Goal: Task Accomplishment & Management: Complete application form

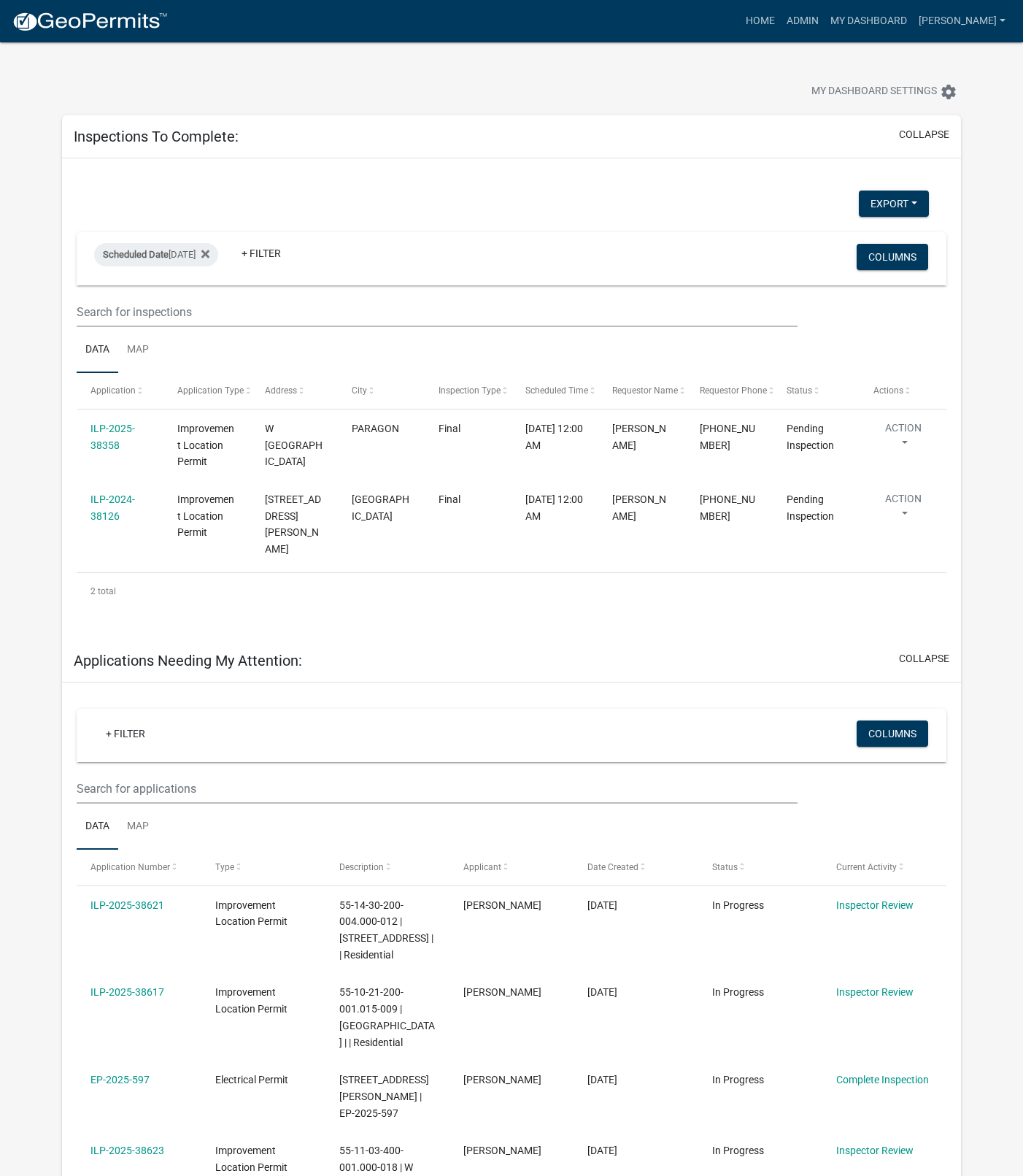
select select "1: 25"
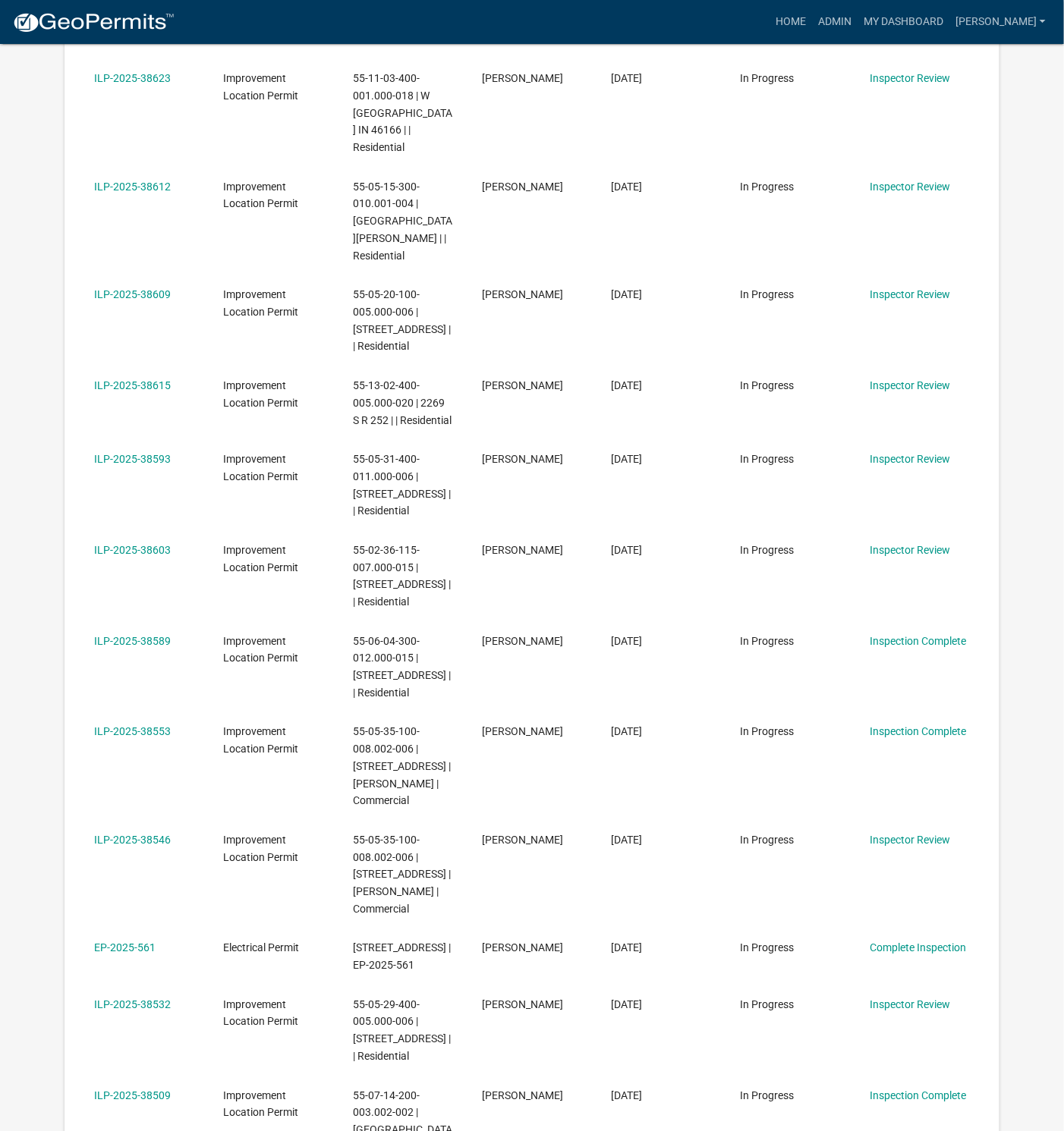
scroll to position [1138, 0]
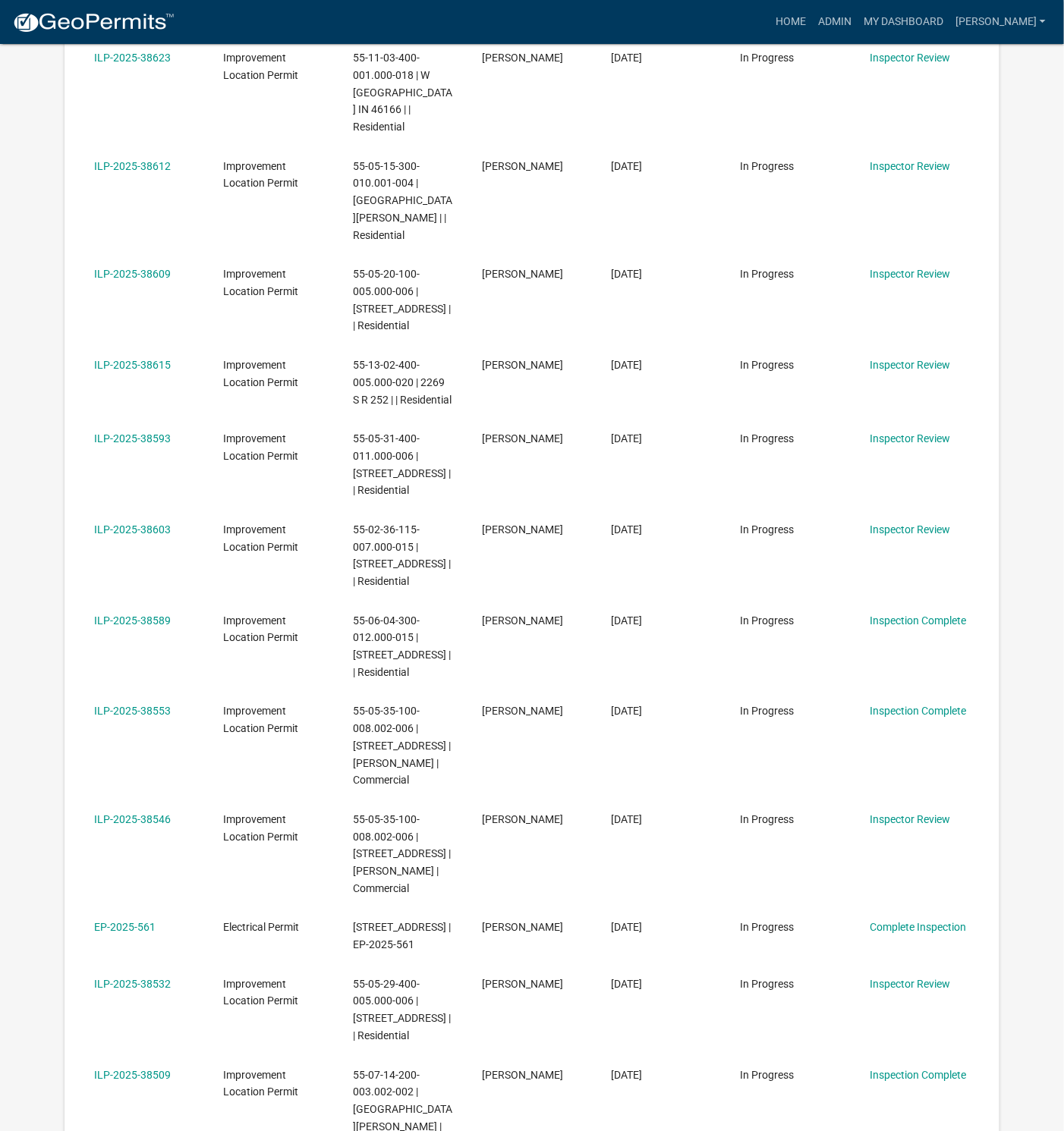
click at [144, 433] on link "ILP-2025-38593" at bounding box center [133, 438] width 77 height 12
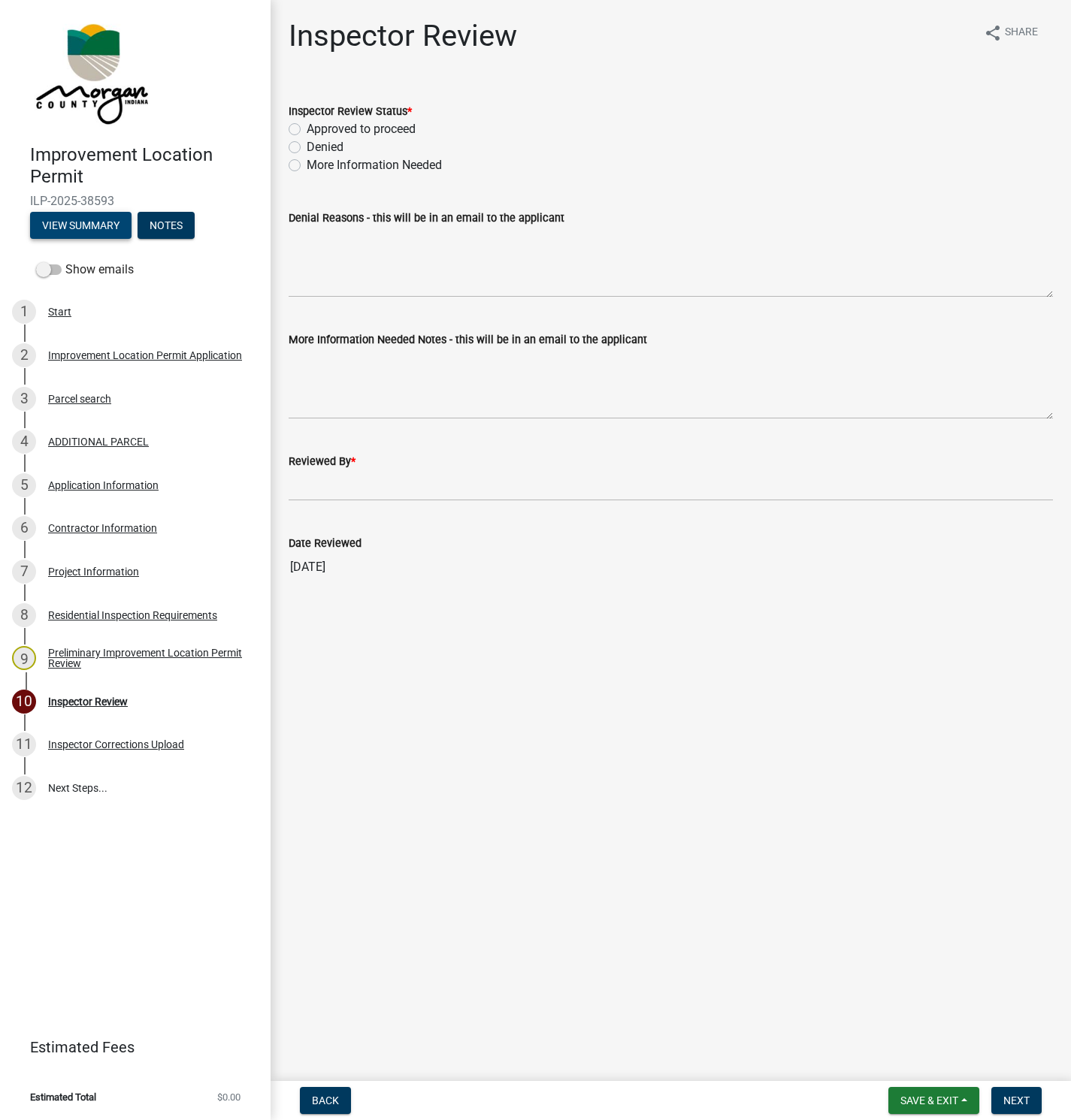
click at [85, 217] on button "View Summary" at bounding box center [81, 225] width 102 height 27
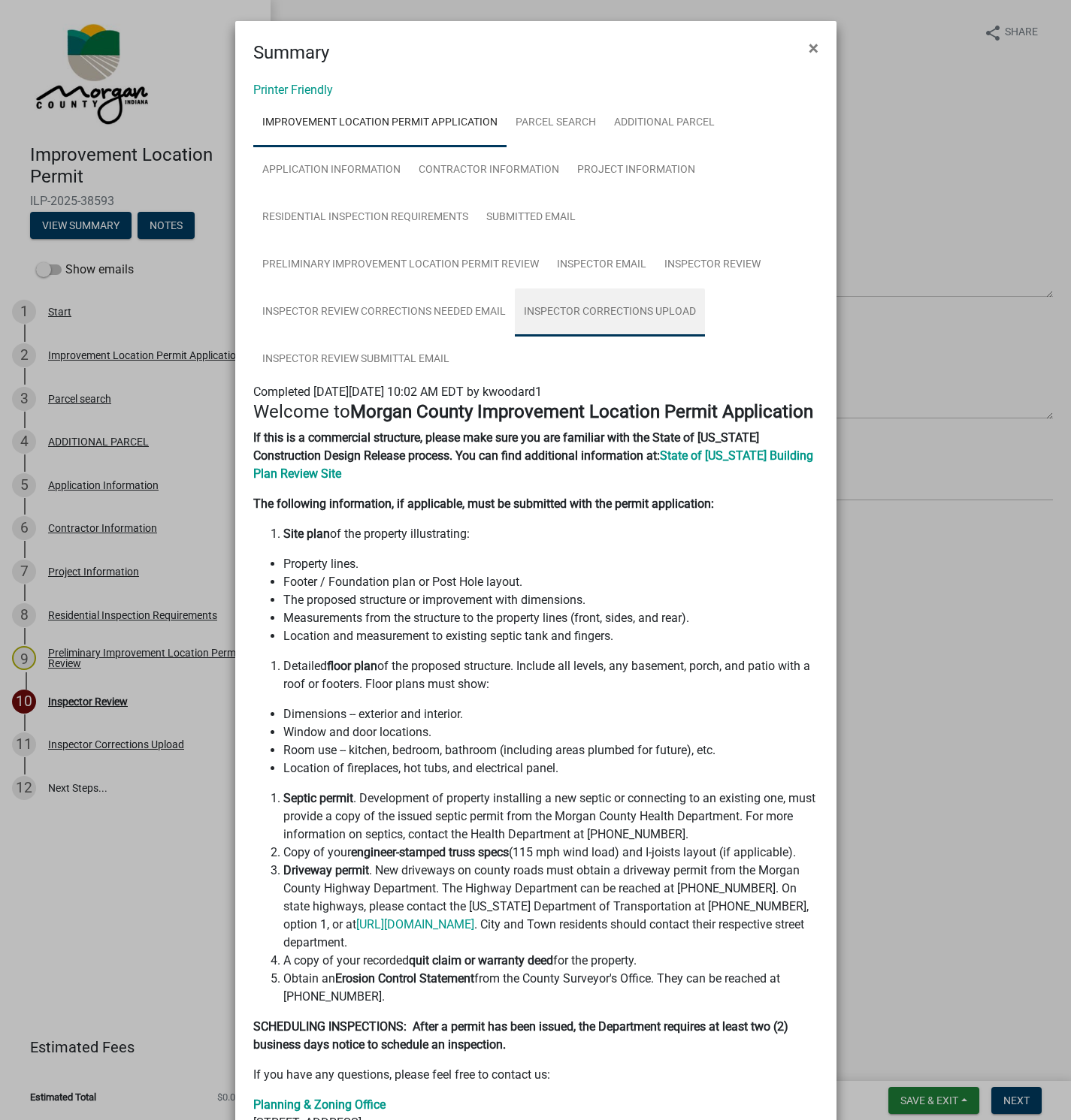
click at [606, 312] on link "Inspector Corrections Upload" at bounding box center [609, 312] width 190 height 48
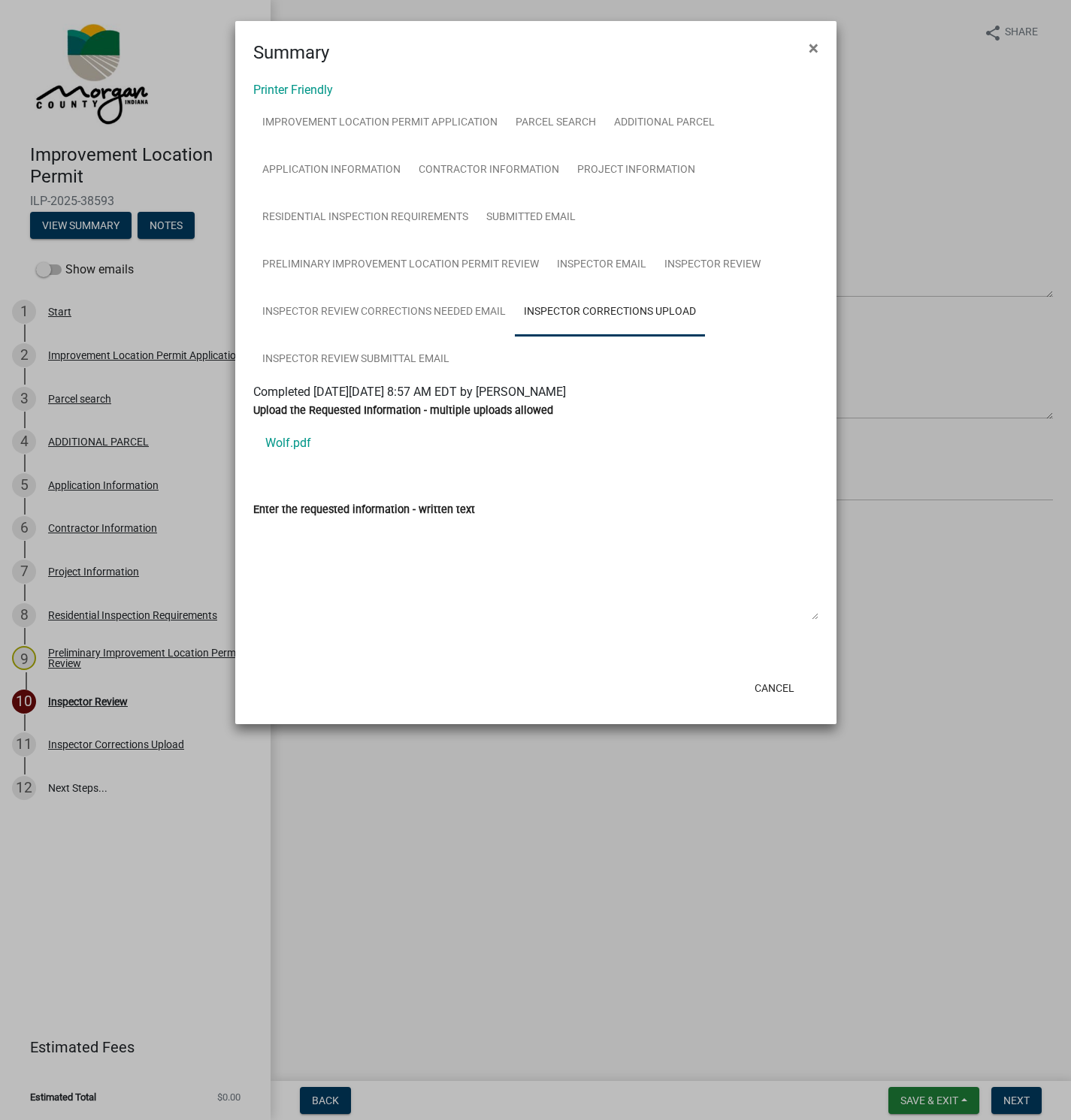
click at [270, 440] on link "Wolf.pdf" at bounding box center [536, 444] width 565 height 36
click at [85, 571] on ngb-modal-window "Summary × Printer Friendly Improvement Location Permit Application Parcel searc…" at bounding box center [536, 560] width 1071 height 1120
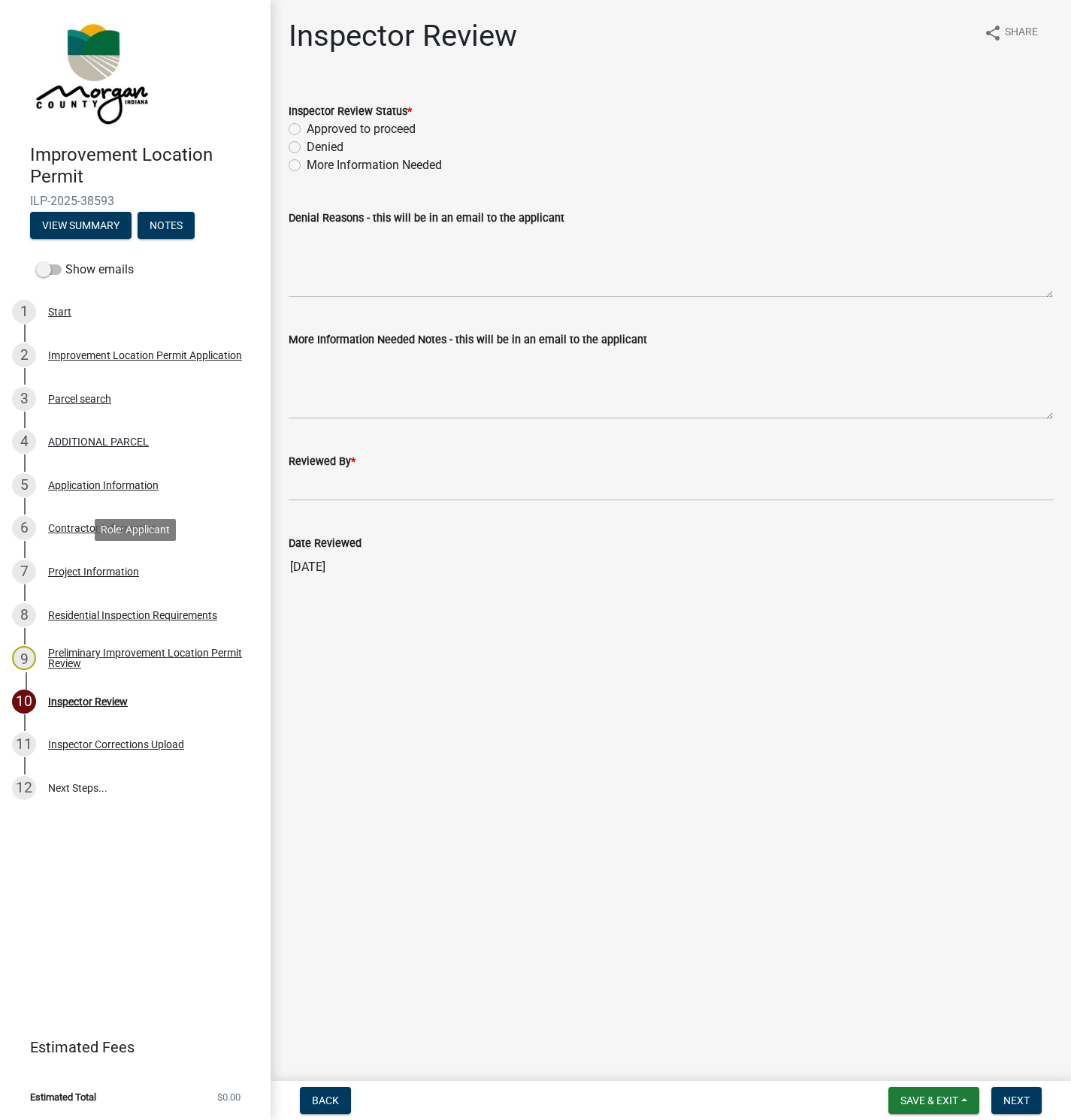
click at [111, 568] on div "Project Information" at bounding box center [93, 572] width 91 height 11
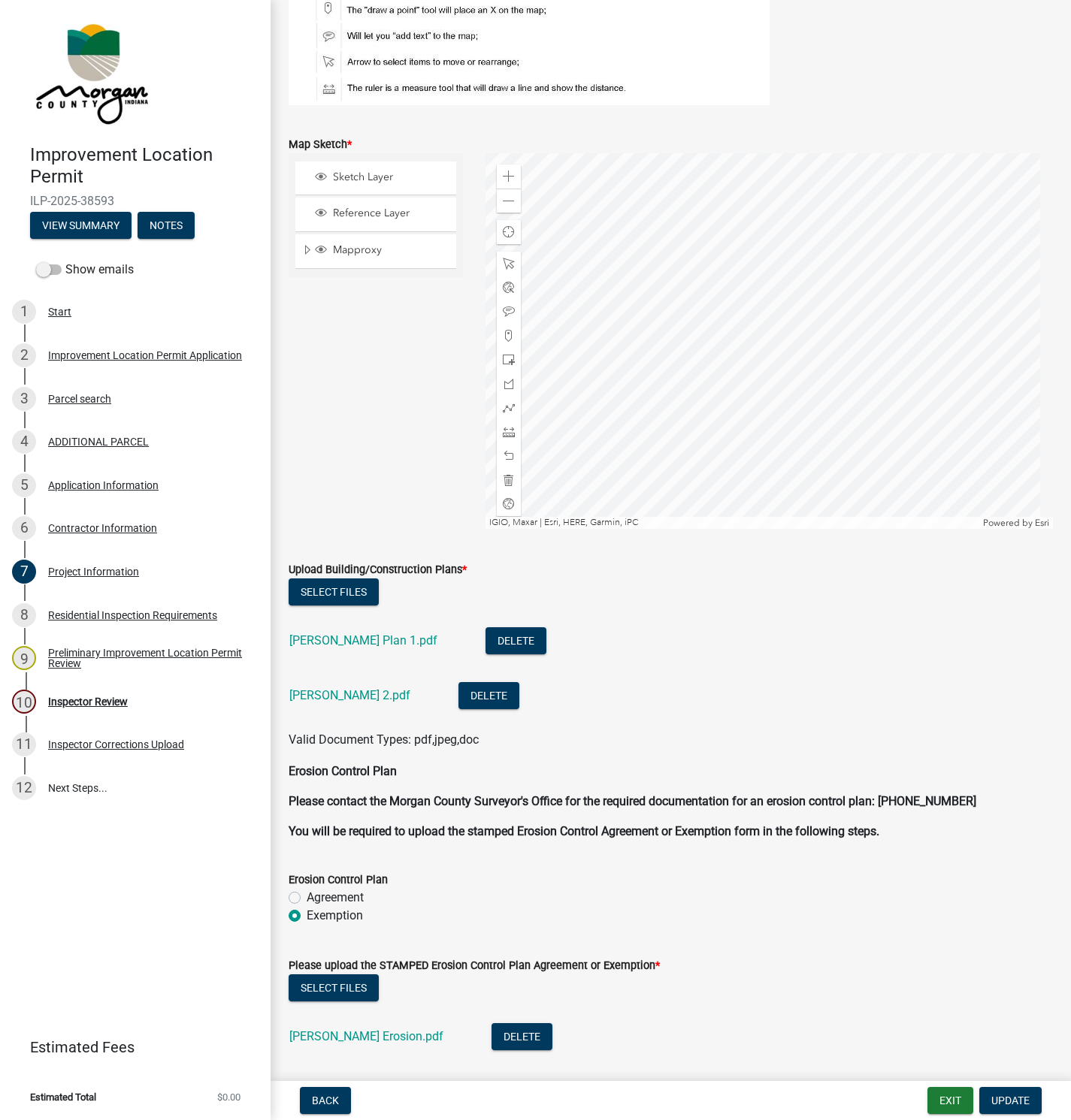
scroll to position [3043, 0]
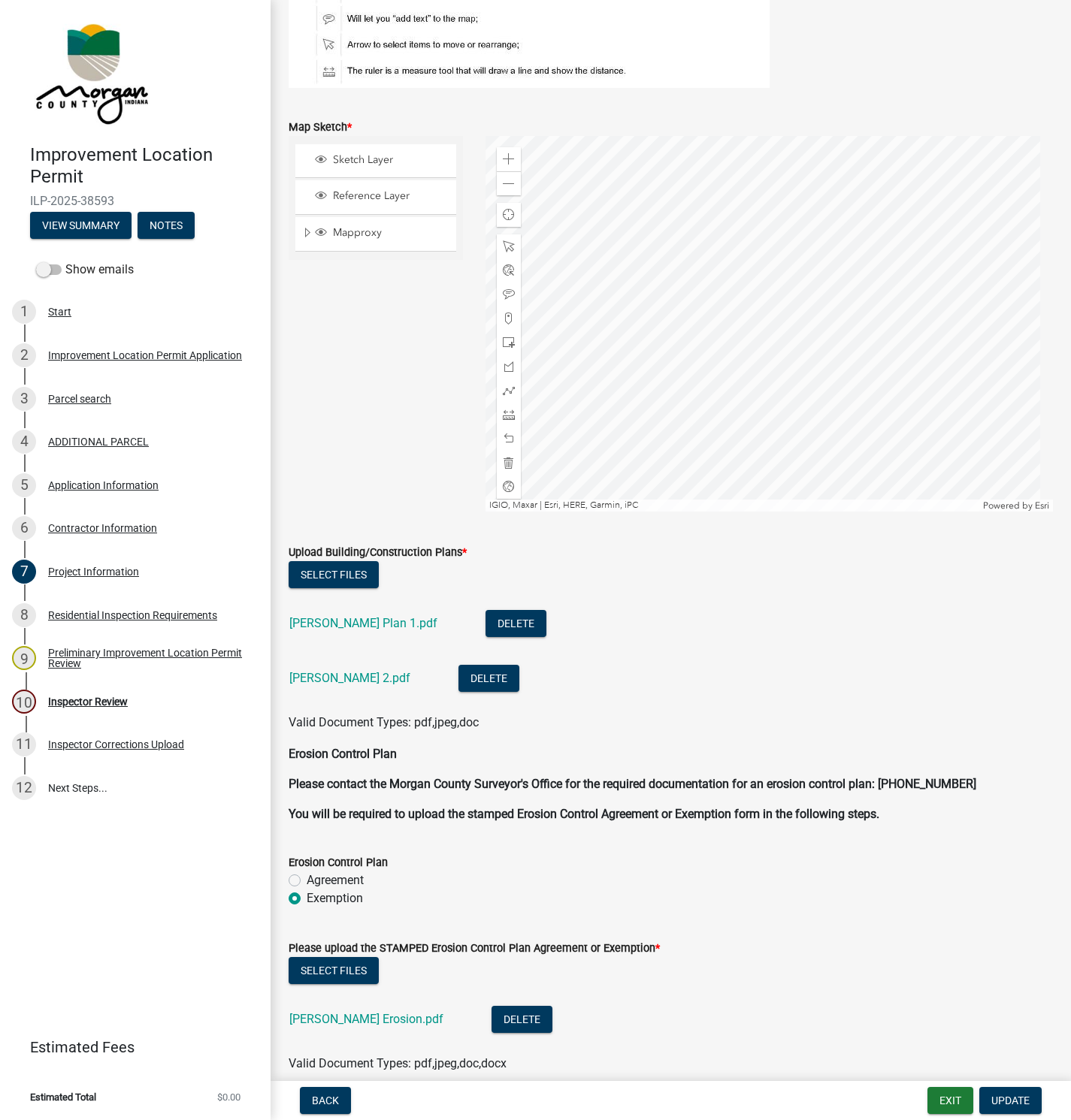
click at [317, 618] on link "[PERSON_NAME] Plan 1.pdf" at bounding box center [363, 624] width 148 height 15
click at [79, 696] on div "Inspector Review" at bounding box center [88, 702] width 80 height 11
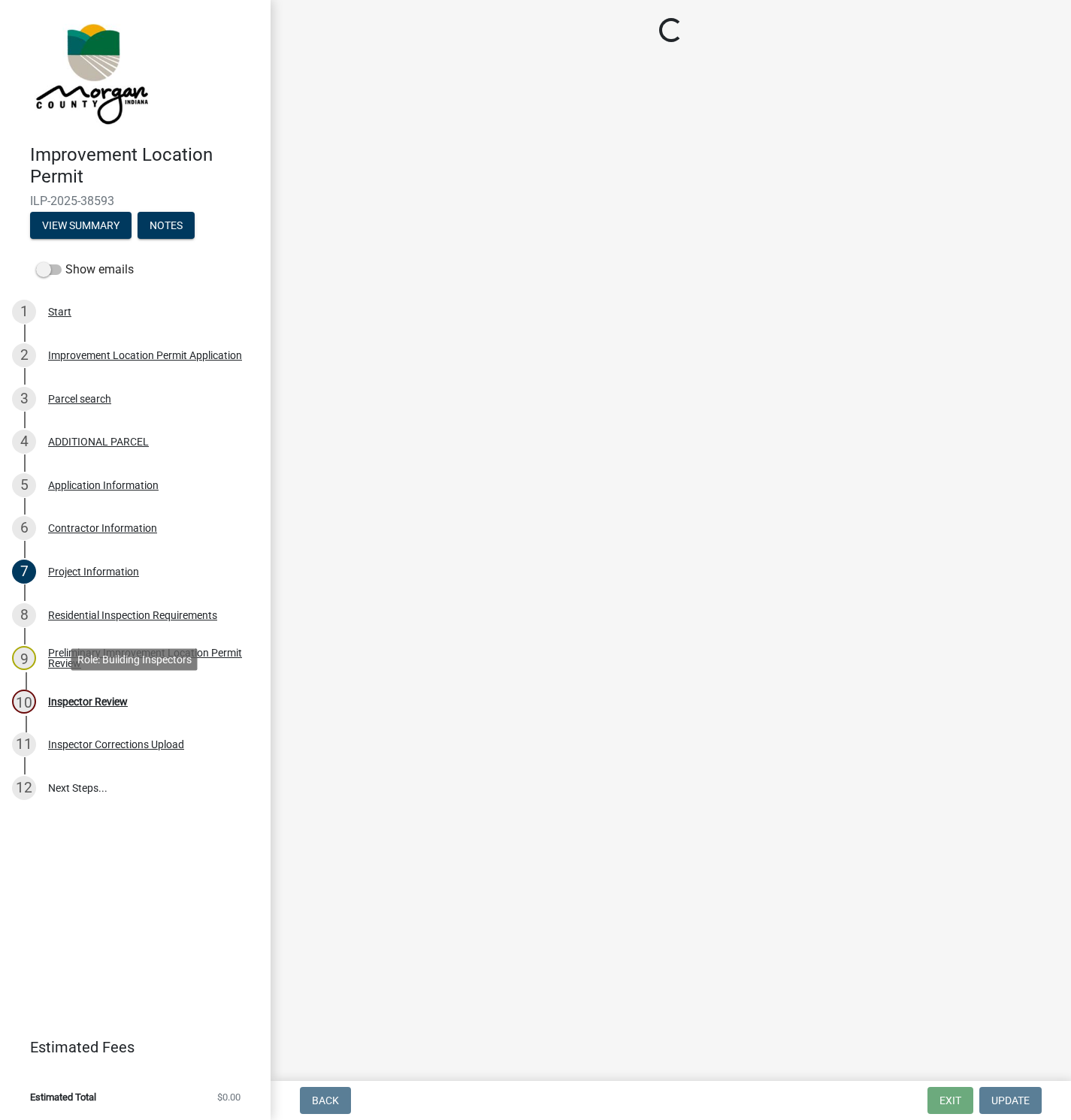
scroll to position [0, 0]
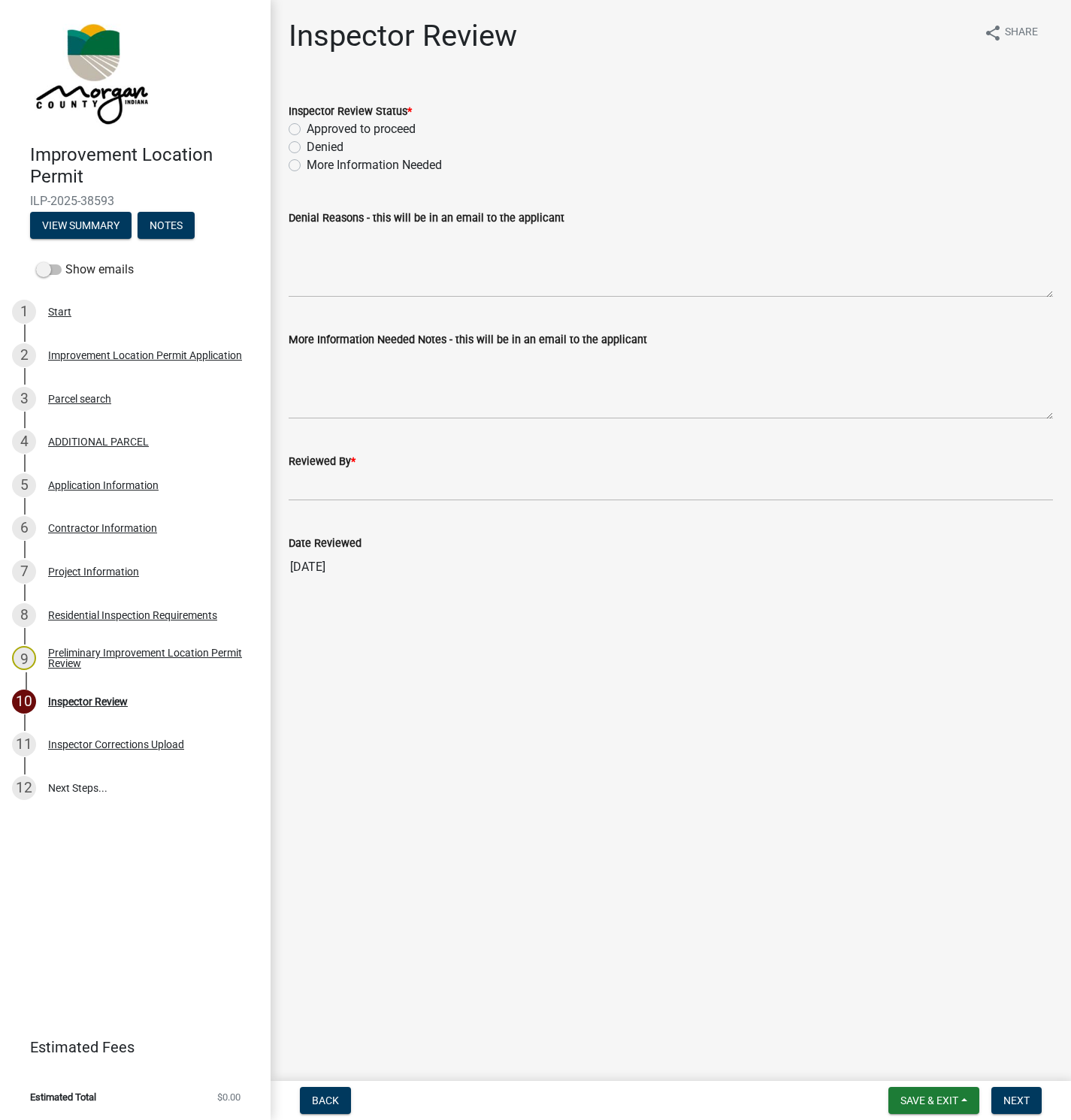
click at [307, 129] on label "Approved to proceed" at bounding box center [361, 129] width 109 height 18
click at [307, 129] on input "Approved to proceed" at bounding box center [311, 124] width 10 height 10
radio input "true"
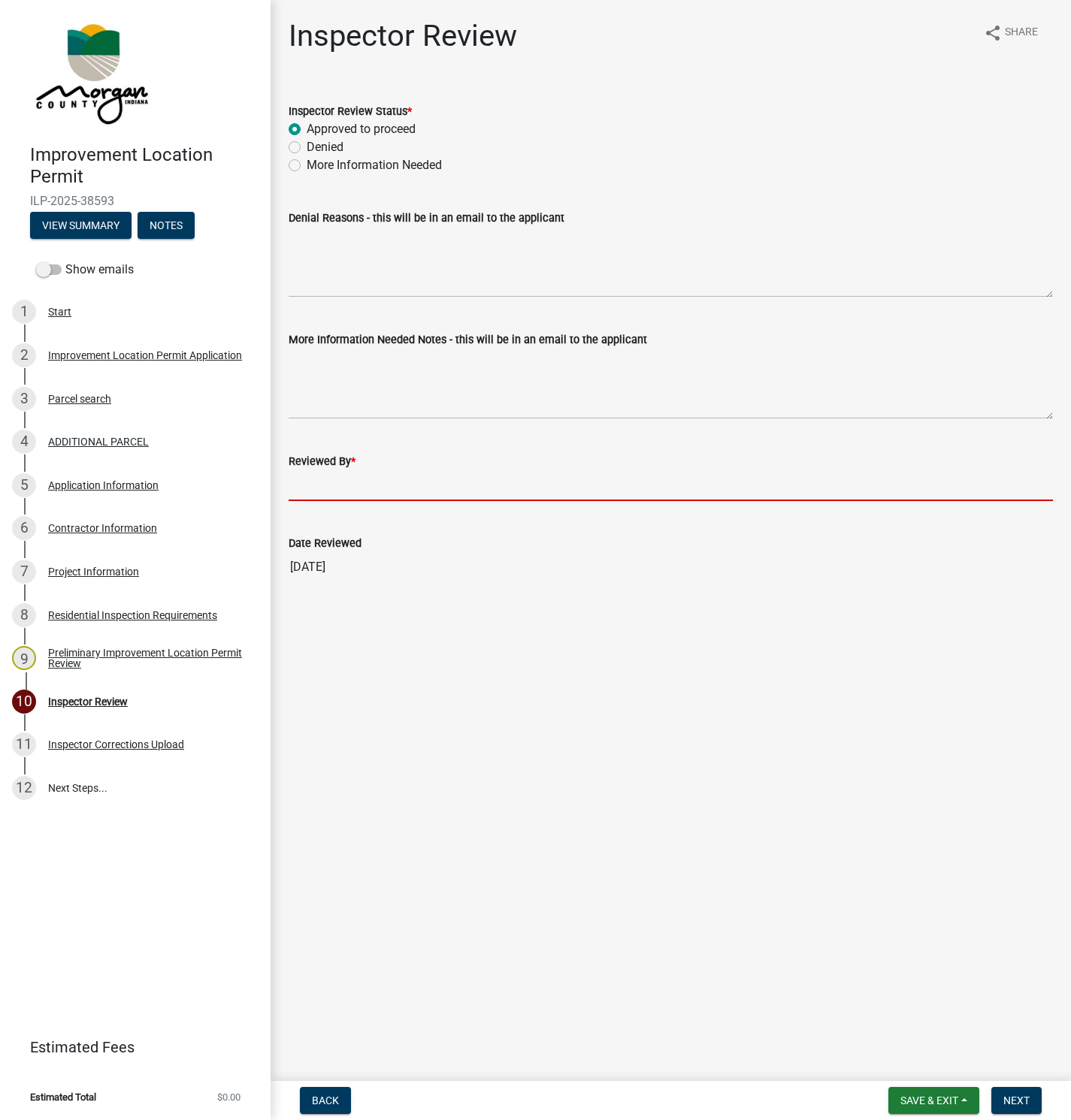
click at [317, 487] on input "Reviewed By *" at bounding box center [671, 486] width 764 height 31
type input "[PERSON_NAME]"
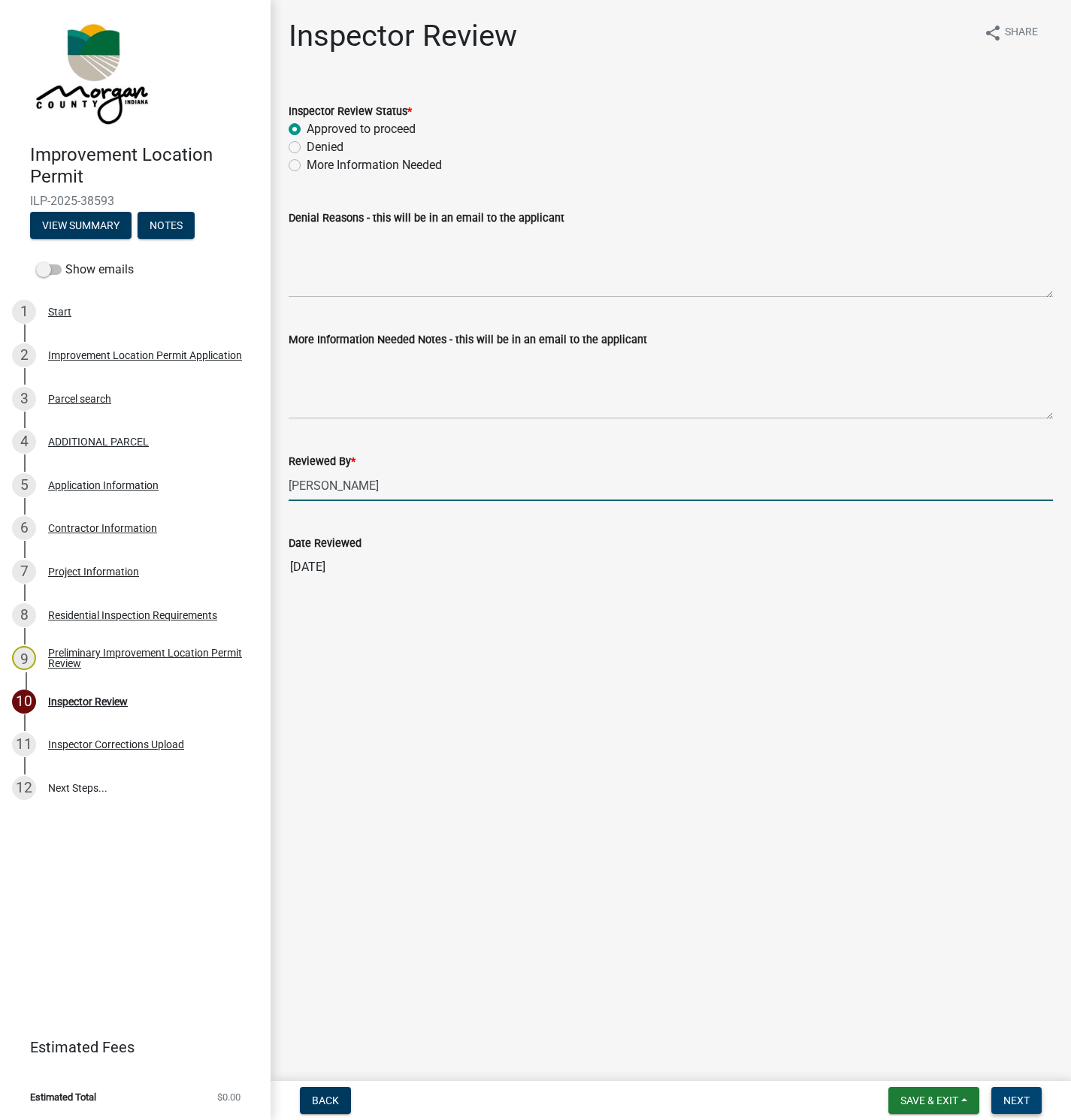
click at [1017, 1103] on span "Next" at bounding box center [1016, 1100] width 26 height 12
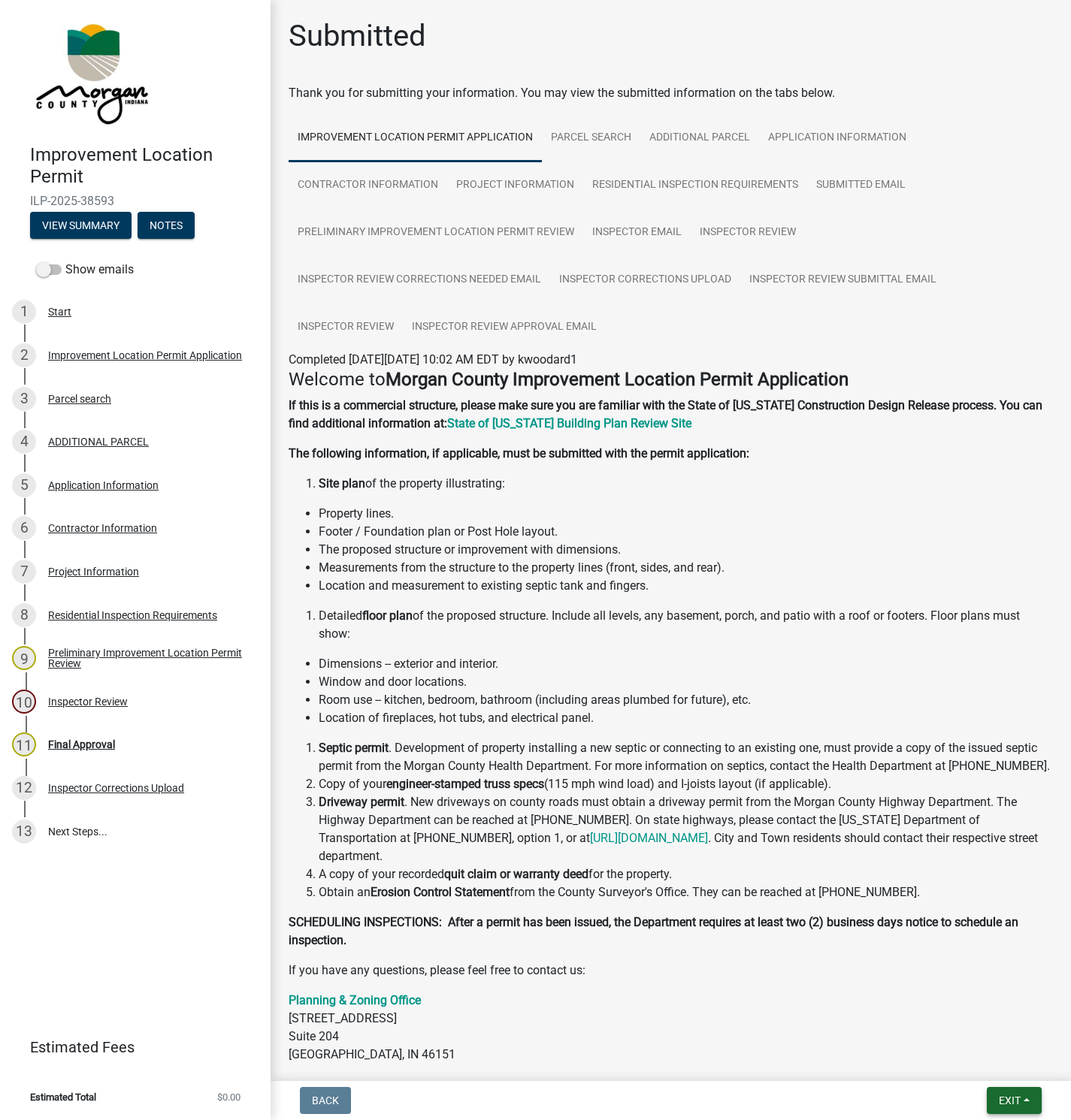
click at [1008, 1094] on button "Exit" at bounding box center [1014, 1101] width 54 height 27
click at [960, 1057] on button "Save & Exit" at bounding box center [981, 1063] width 120 height 36
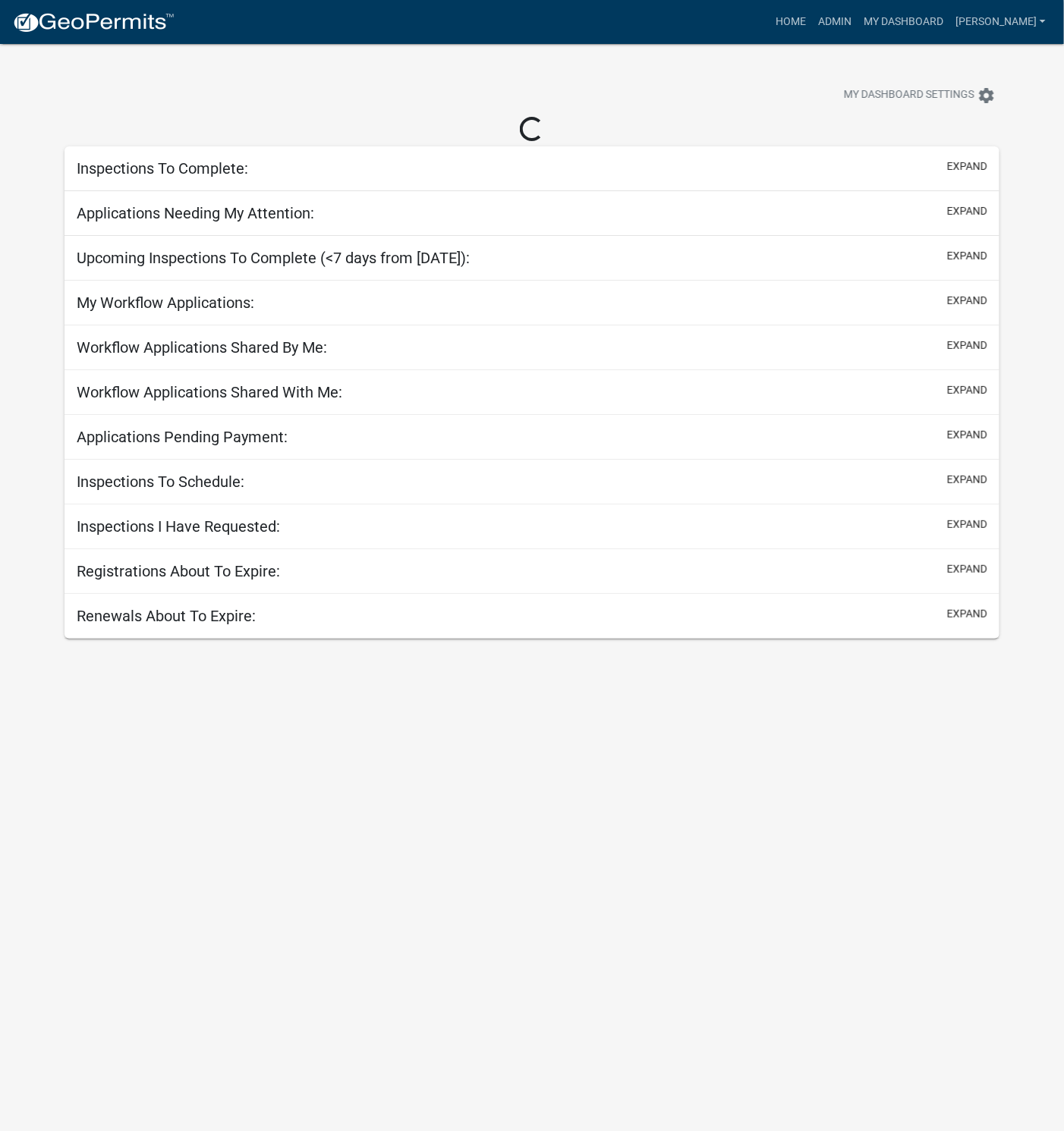
select select "1: 25"
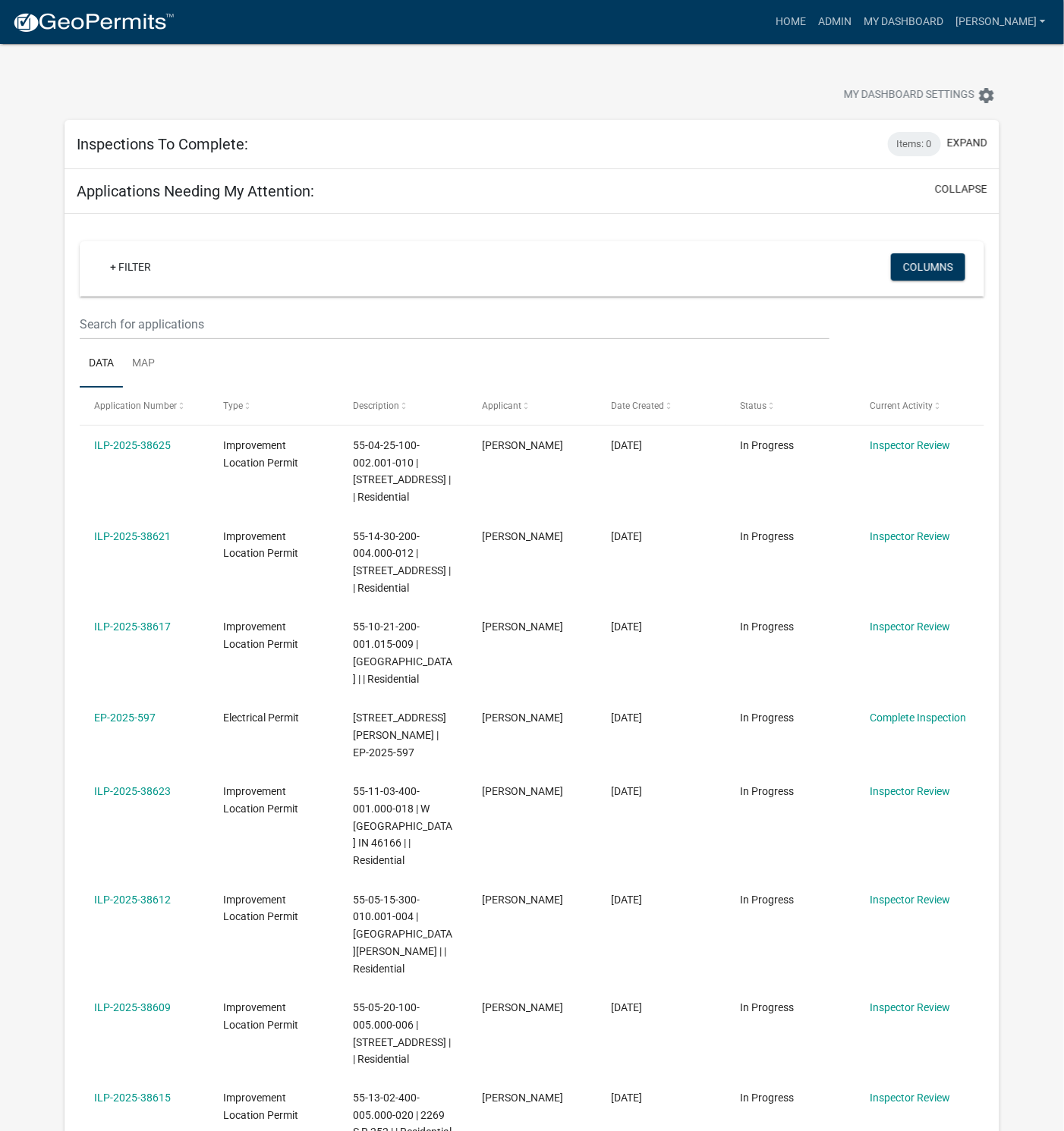
click at [139, 540] on link "ILP-2025-38621" at bounding box center [133, 536] width 77 height 12
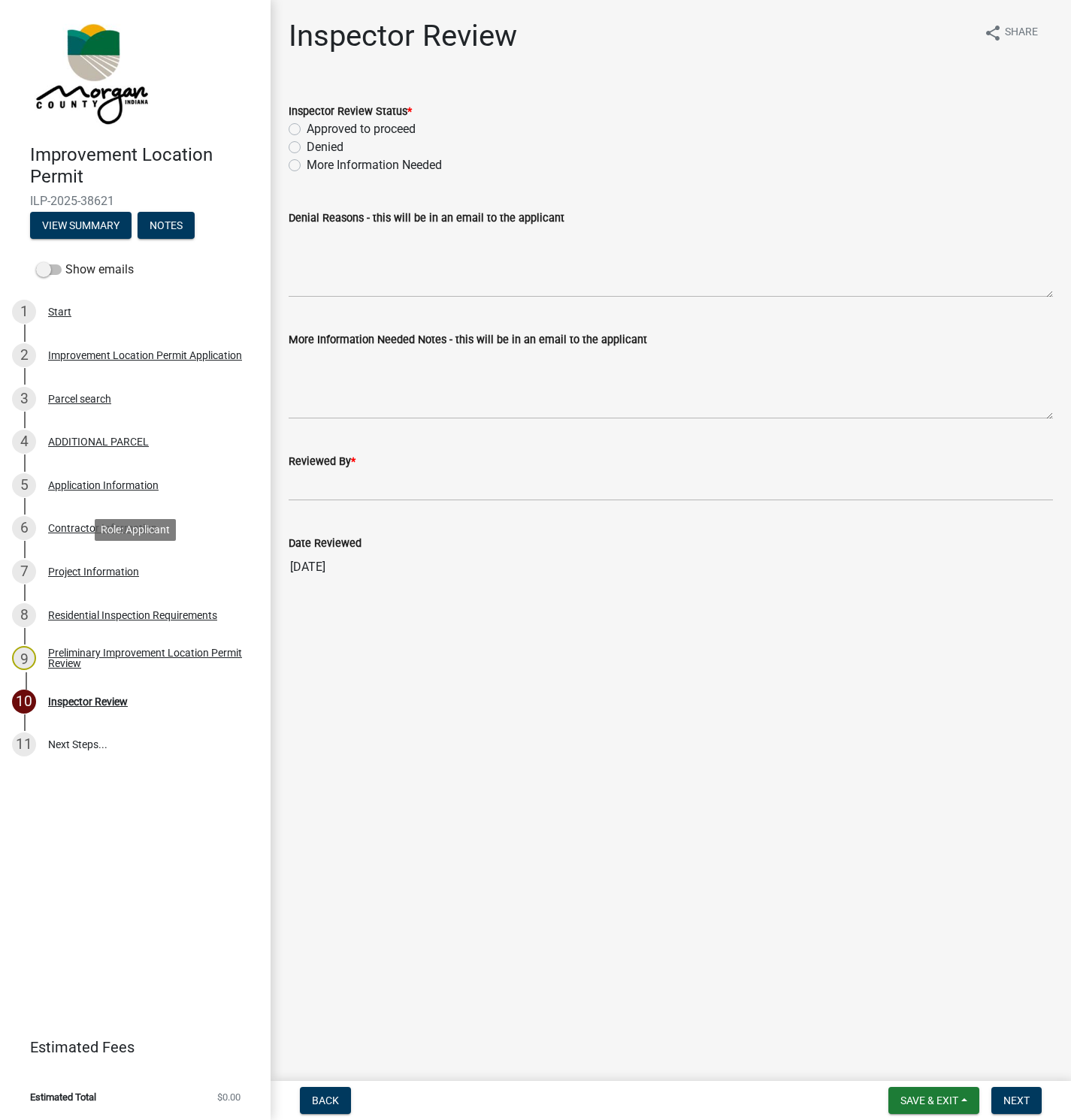
click at [112, 573] on div "Project Information" at bounding box center [93, 572] width 91 height 11
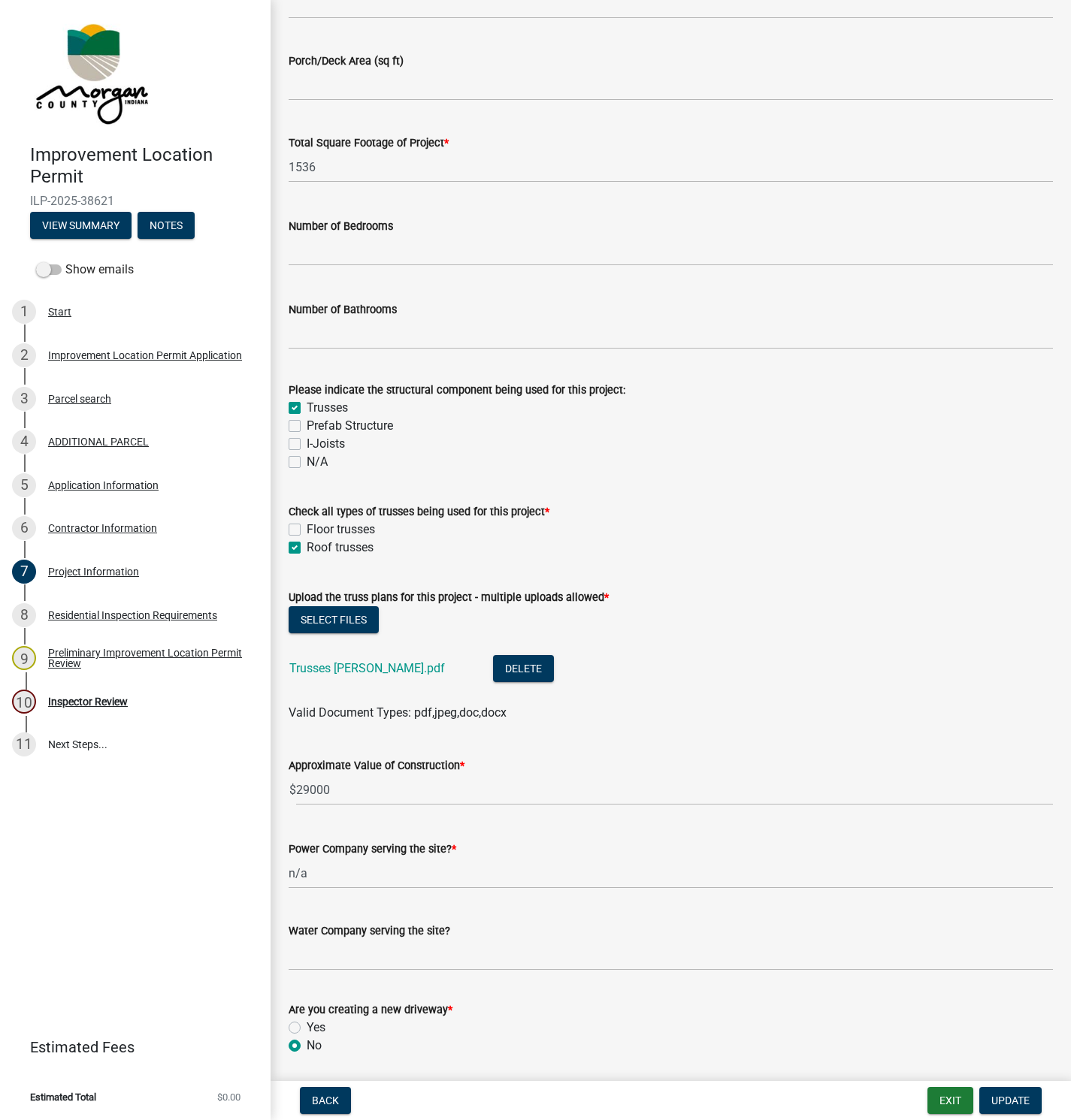
scroll to position [1127, 0]
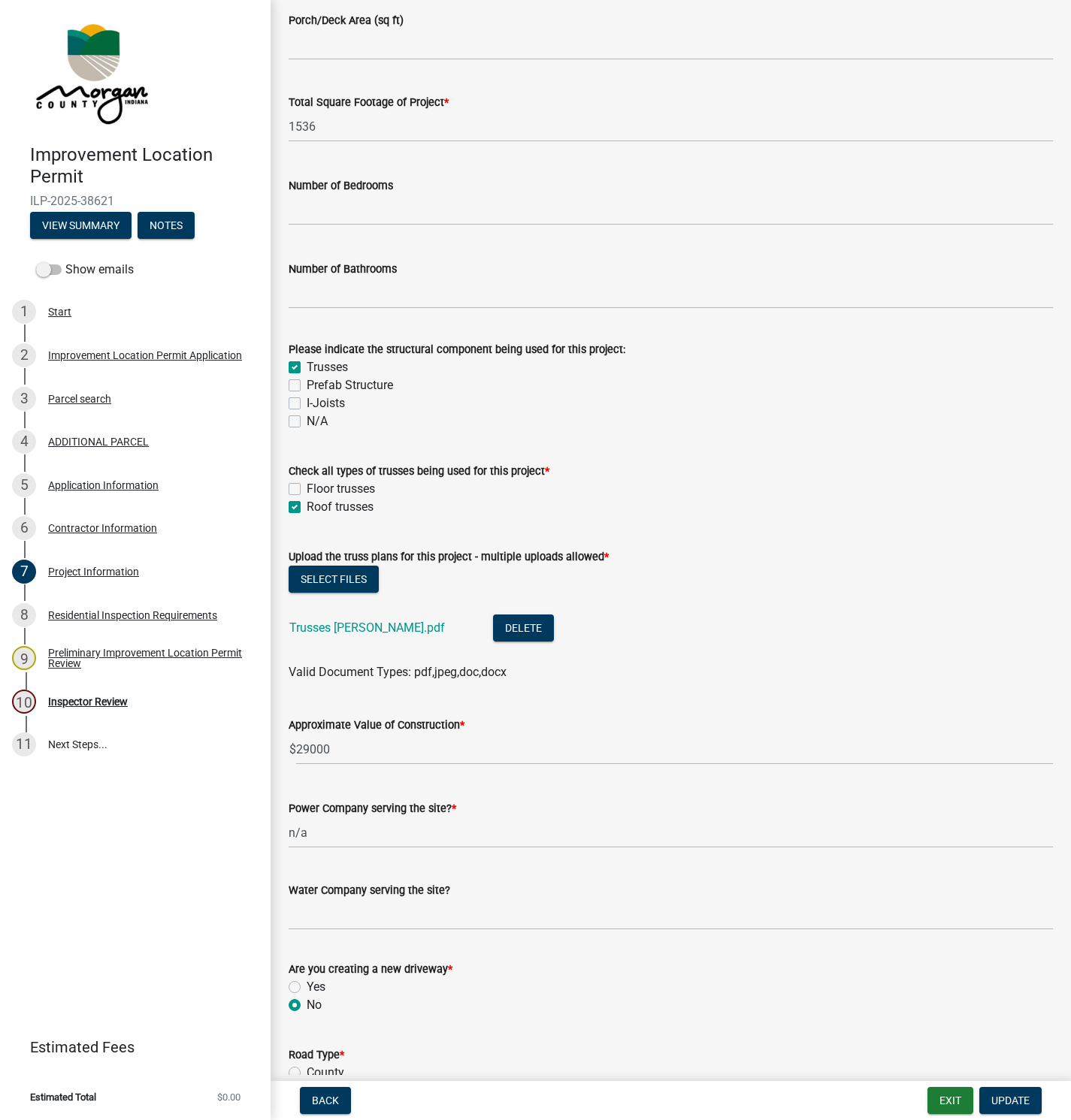
click at [325, 626] on link "Trusses [PERSON_NAME].pdf" at bounding box center [367, 628] width 155 height 15
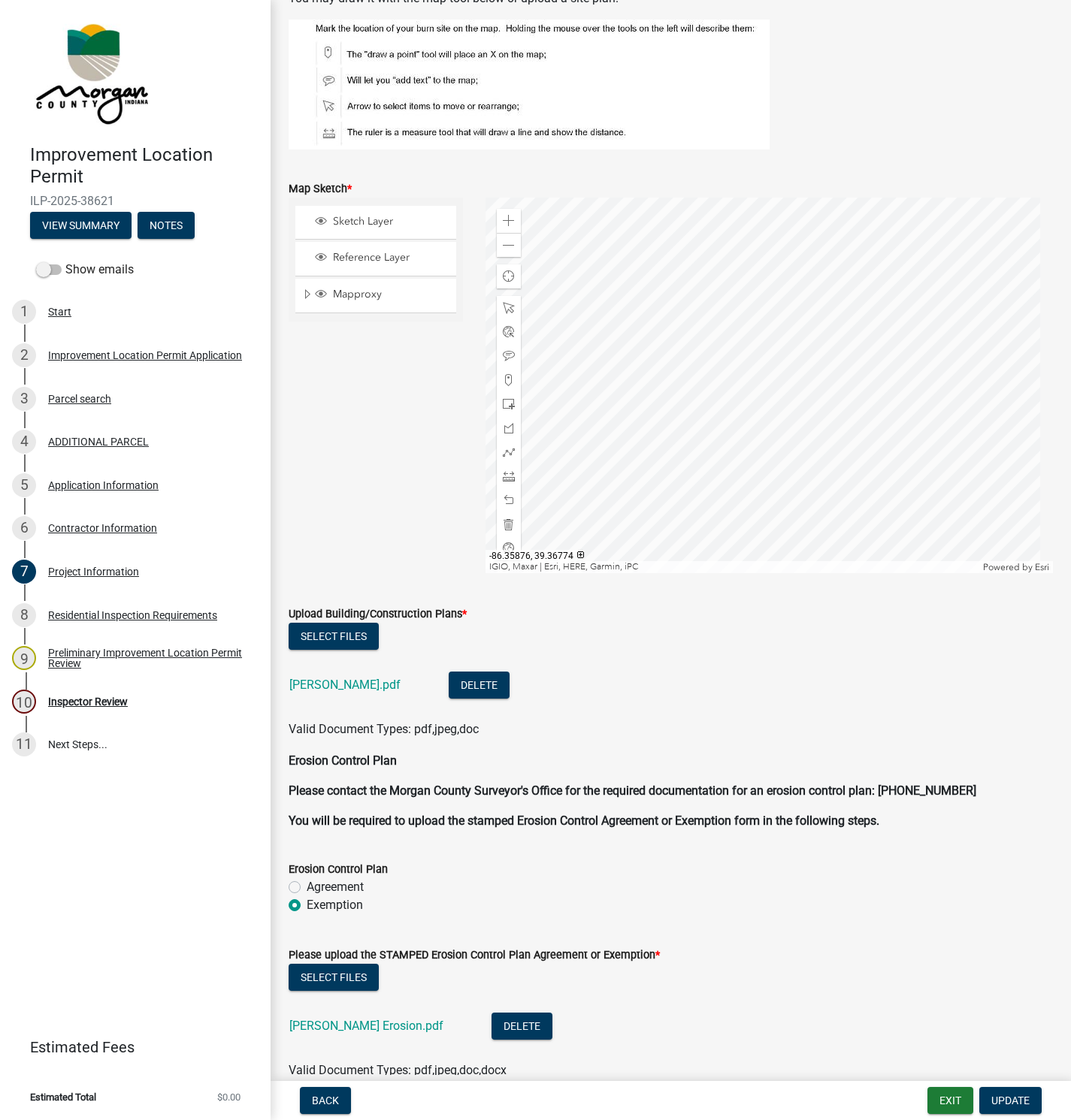
scroll to position [2923, 0]
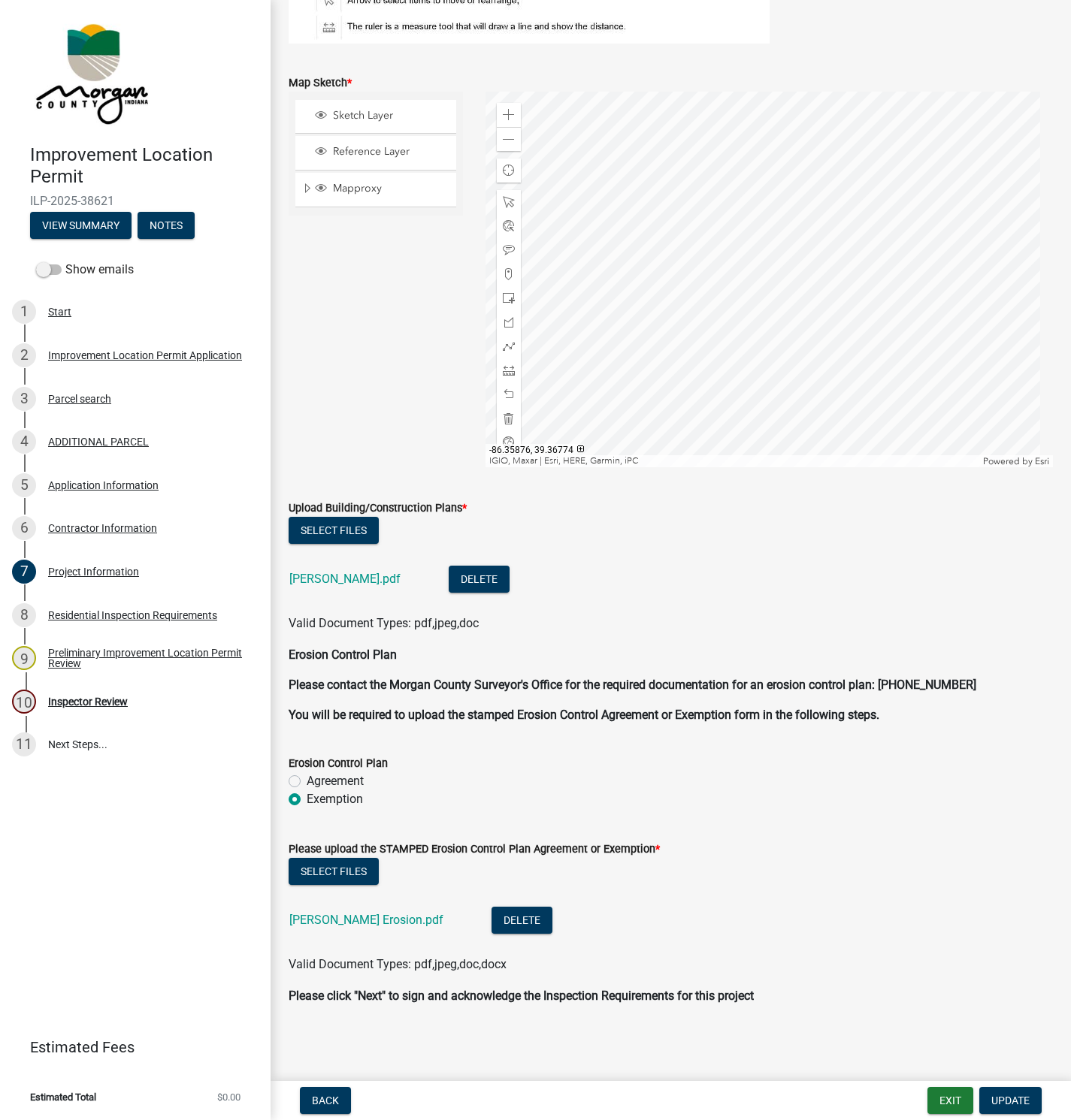
click at [312, 580] on link "[PERSON_NAME].pdf" at bounding box center [345, 579] width 112 height 15
click at [77, 705] on div "Inspector Review" at bounding box center [88, 702] width 80 height 11
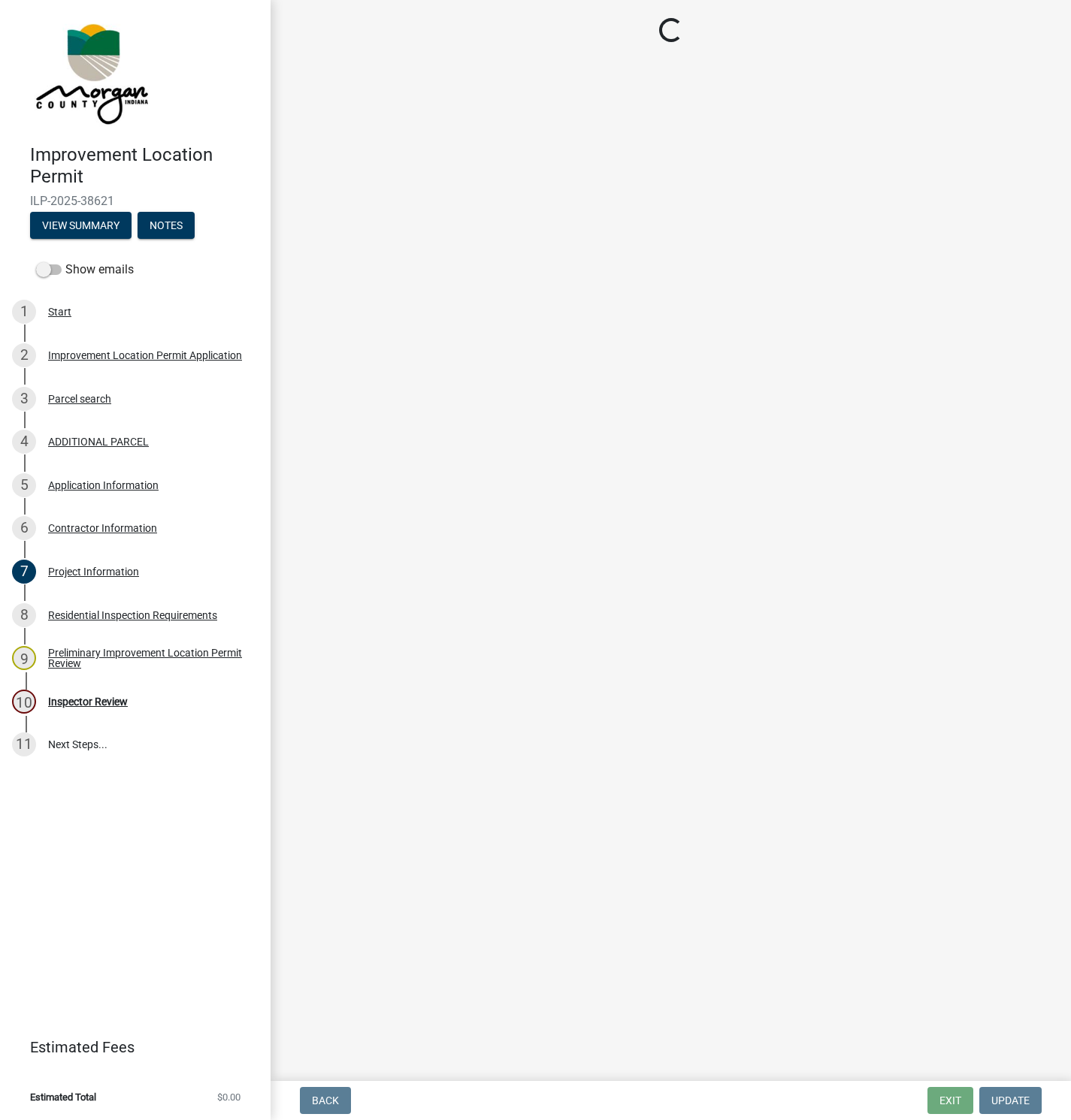
scroll to position [0, 0]
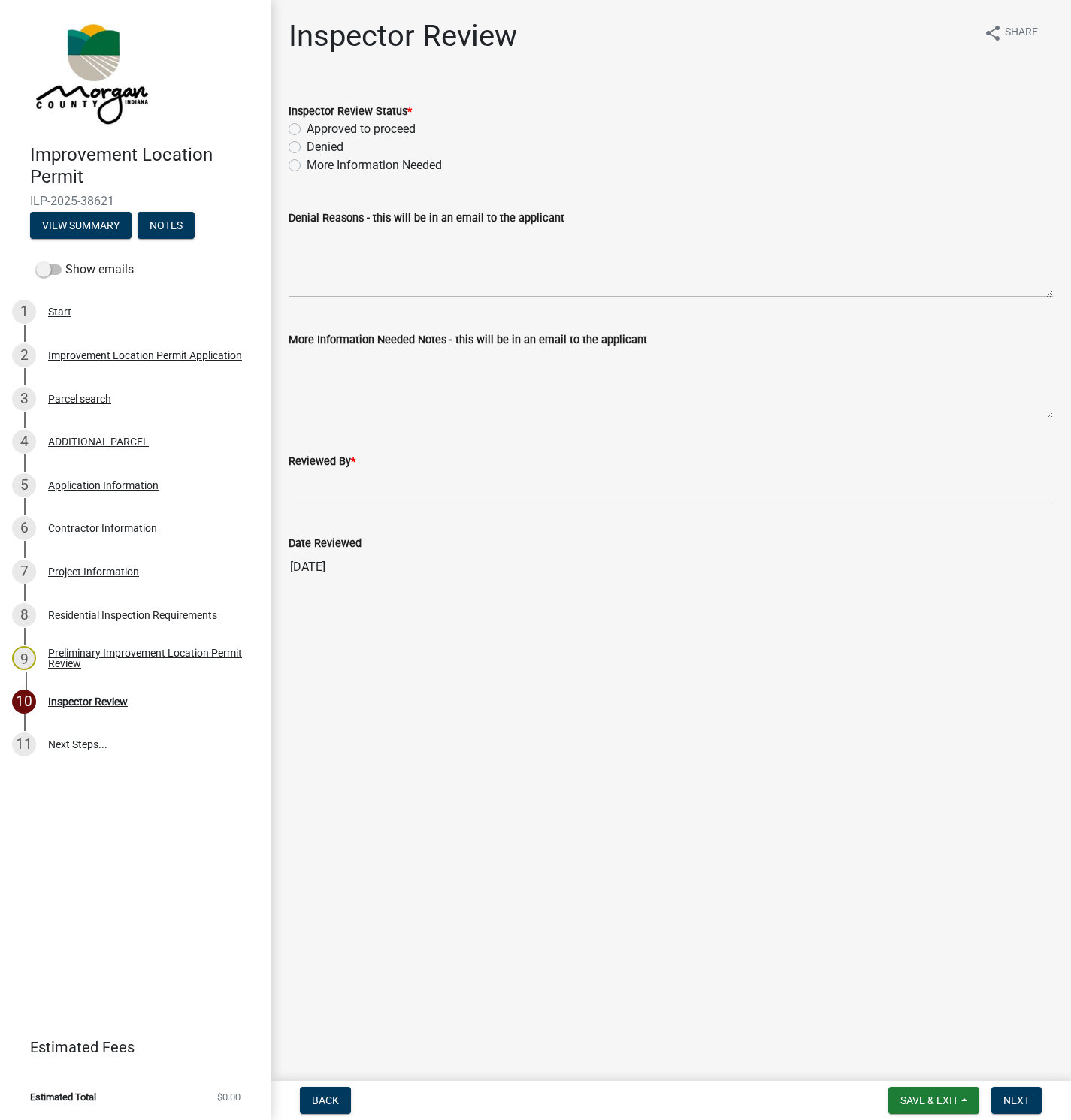
click at [307, 131] on label "Approved to proceed" at bounding box center [361, 129] width 109 height 18
click at [307, 130] on input "Approved to proceed" at bounding box center [311, 124] width 10 height 10
radio input "true"
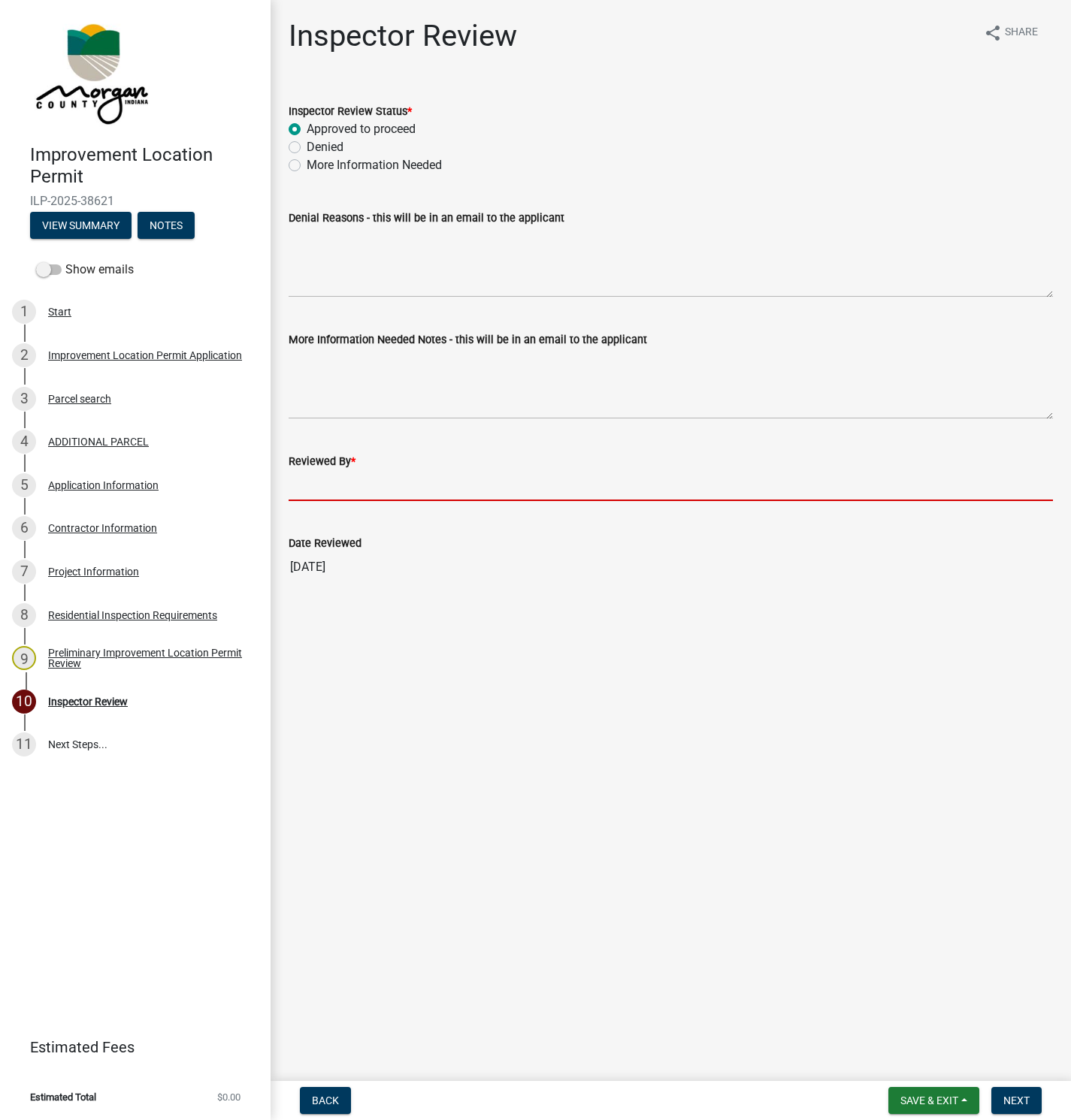
click at [293, 485] on input "Reviewed By *" at bounding box center [671, 486] width 764 height 31
type input "[PERSON_NAME]"
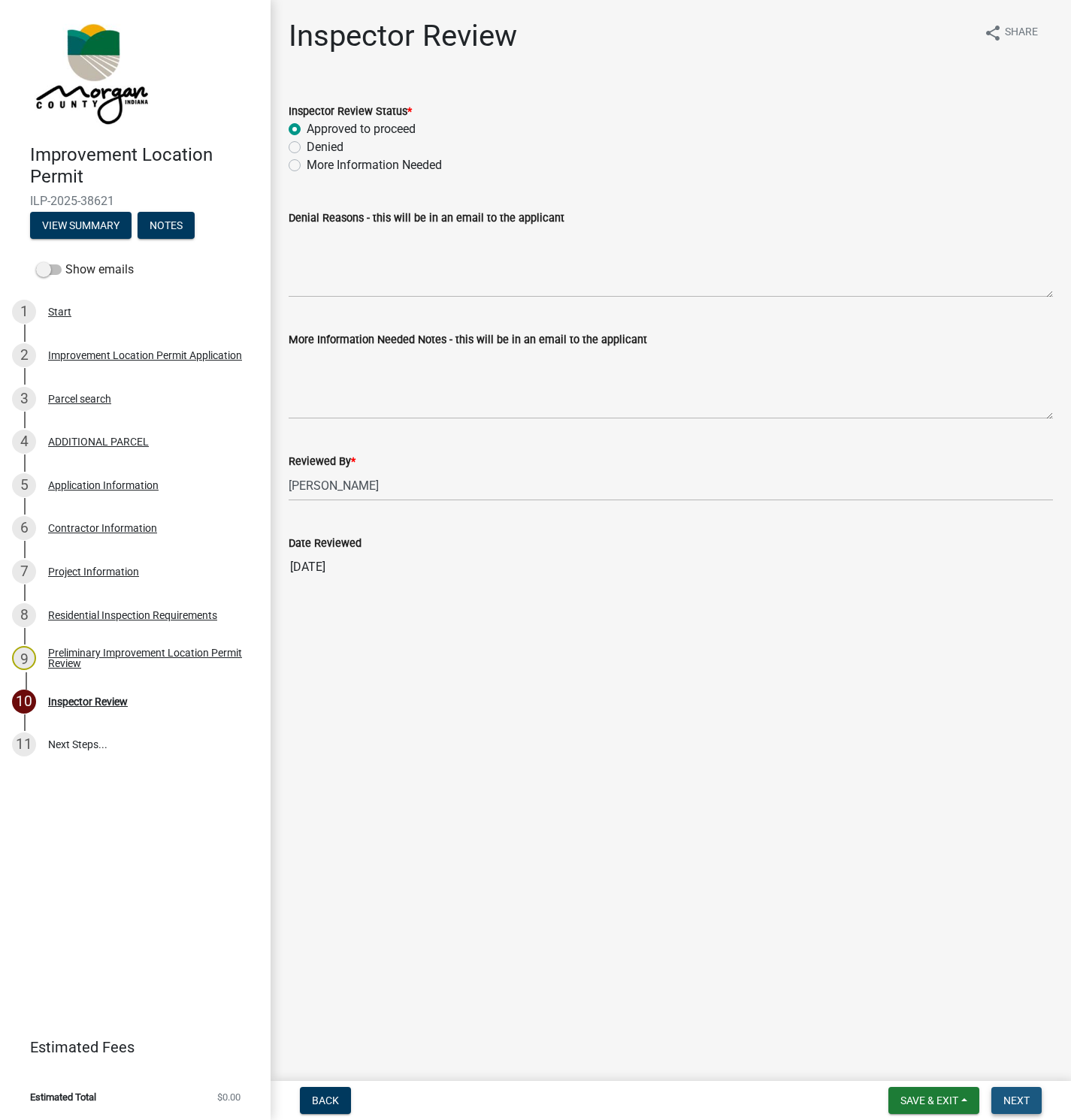
click at [1020, 1098] on span "Next" at bounding box center [1016, 1100] width 26 height 12
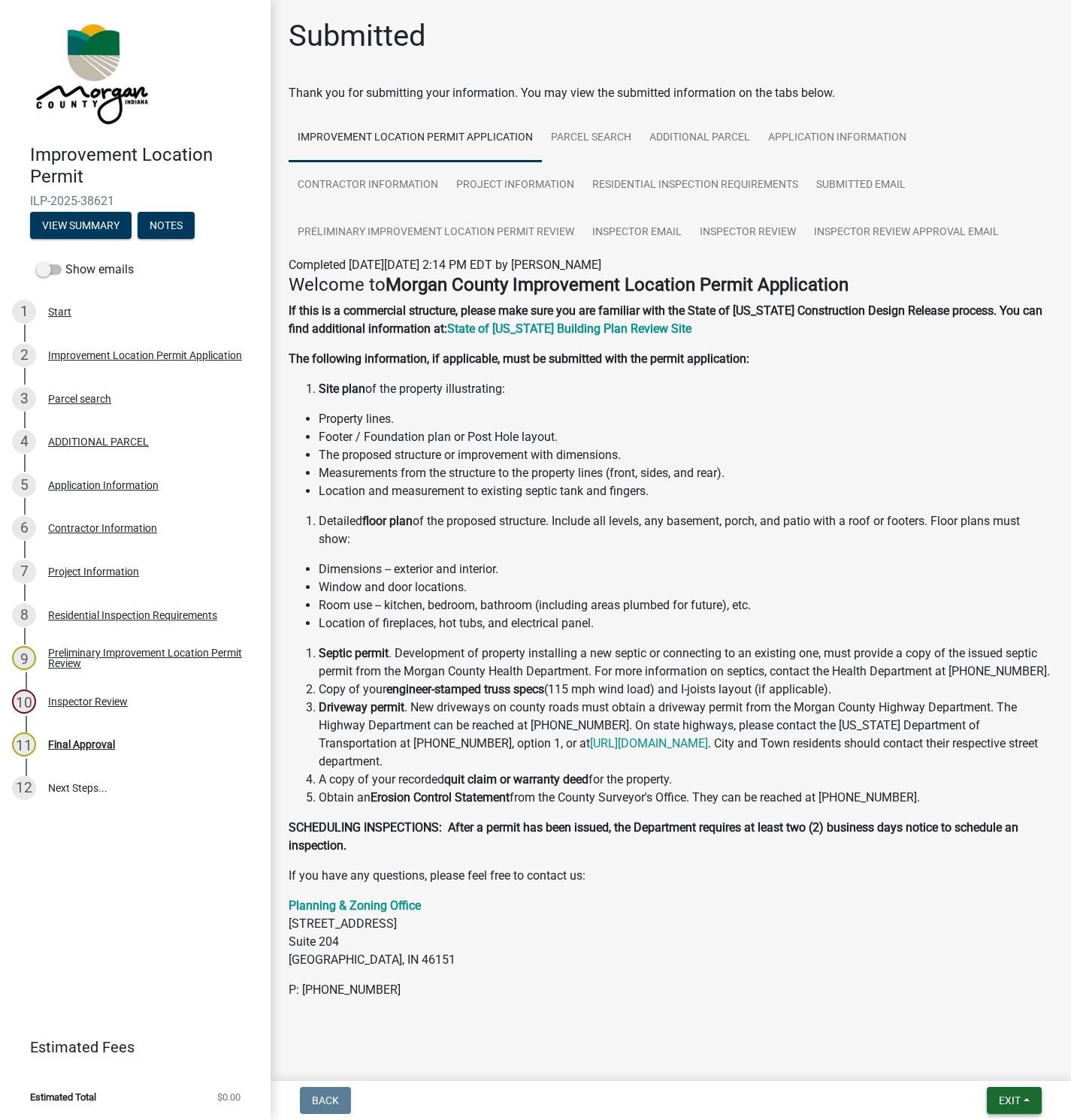
click at [1007, 1103] on span "Exit" at bounding box center [1009, 1100] width 22 height 12
click at [950, 1067] on button "Save & Exit" at bounding box center [981, 1063] width 120 height 36
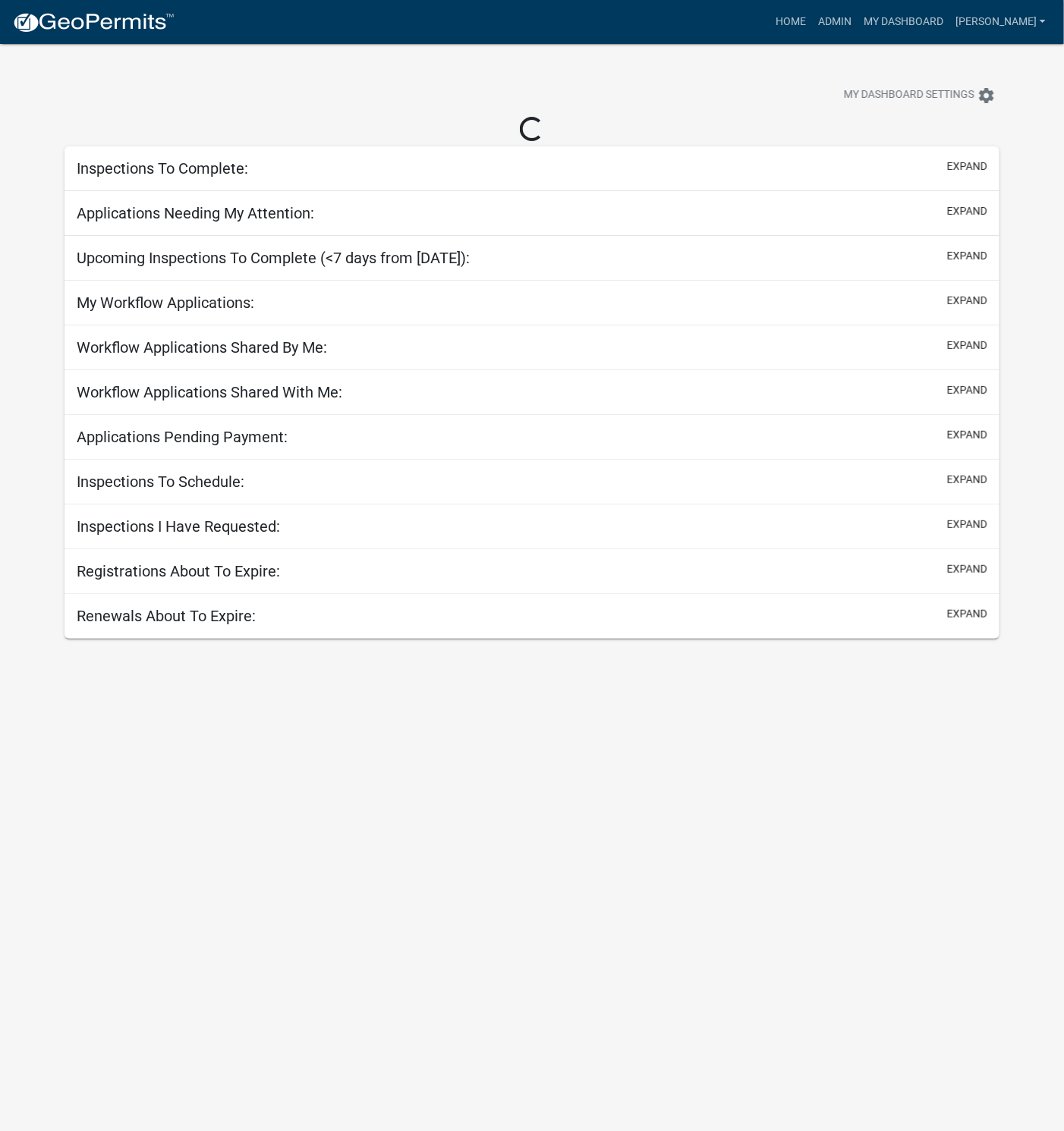
select select "1: 25"
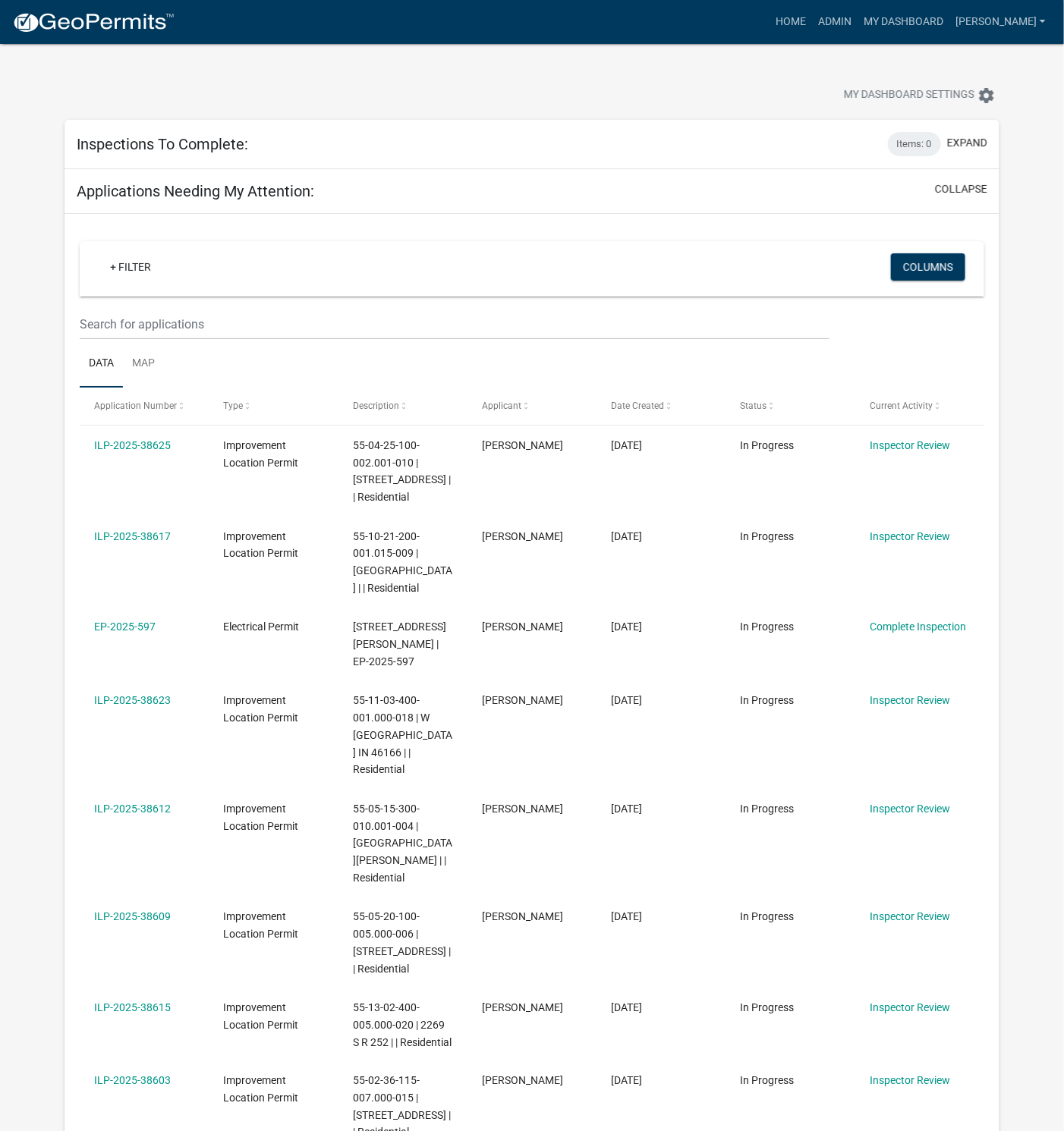
click at [123, 708] on div "ILP-2025-38623" at bounding box center [144, 700] width 100 height 17
click at [155, 699] on link "ILP-2025-38623" at bounding box center [133, 700] width 77 height 12
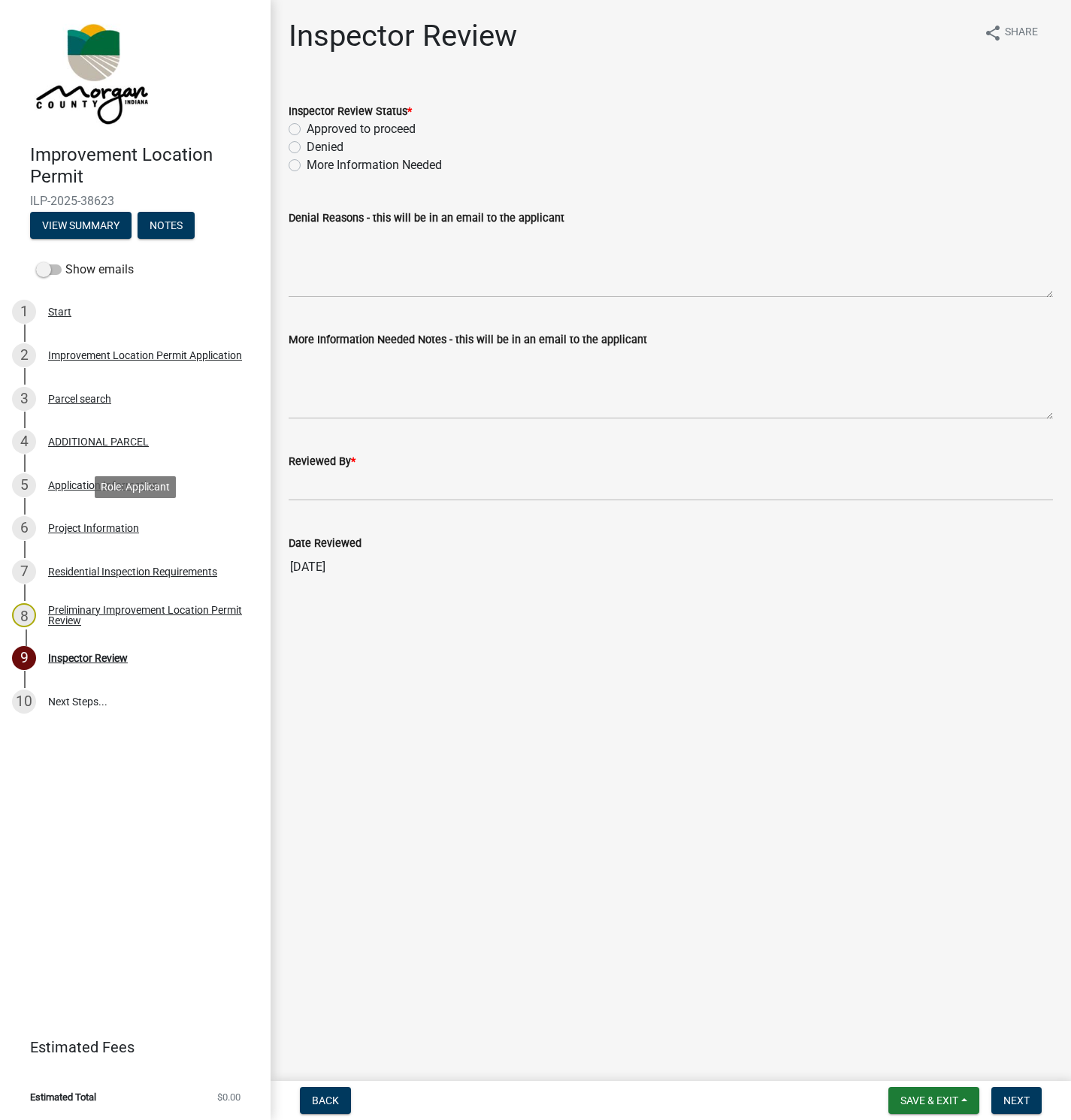
click at [103, 526] on div "Project Information" at bounding box center [93, 528] width 91 height 11
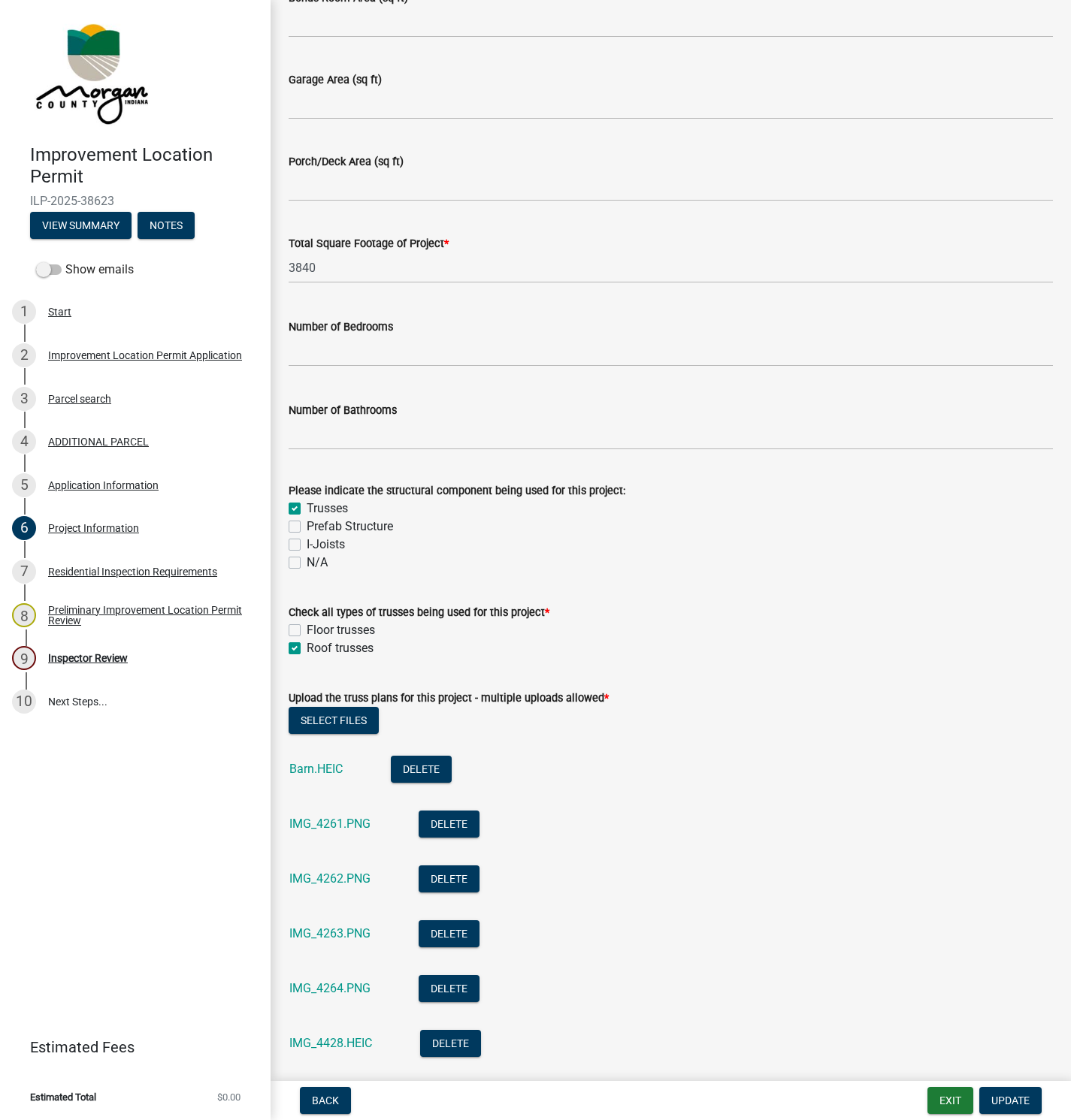
scroll to position [1127, 0]
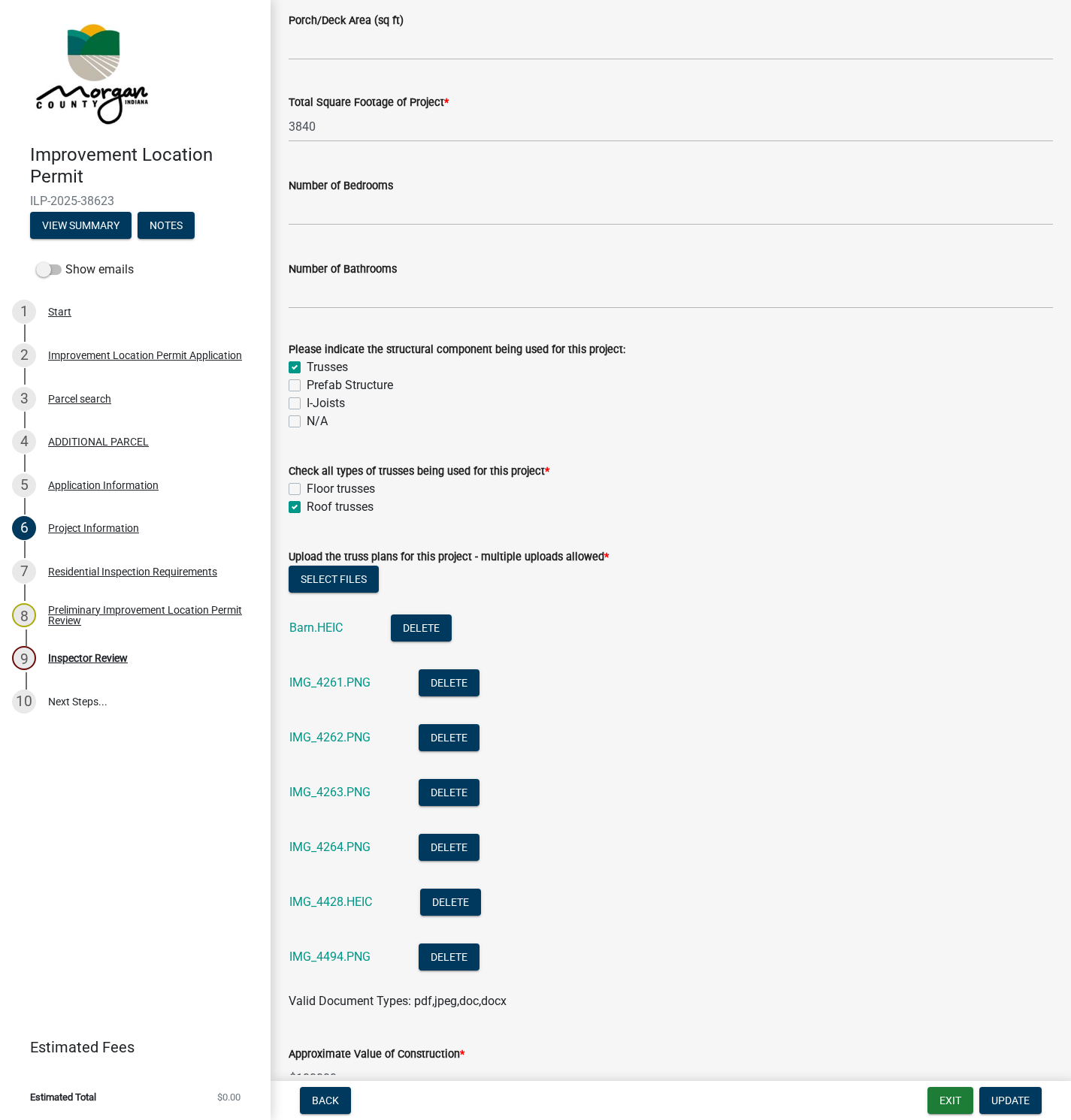
click at [309, 629] on link "Barn.HEIC" at bounding box center [316, 628] width 54 height 15
click at [308, 690] on div "IMG_4261.PNG" at bounding box center [342, 685] width 105 height 31
click at [316, 679] on link "IMG_4261.PNG" at bounding box center [329, 683] width 81 height 15
click at [341, 741] on link "IMG_4262.PNG" at bounding box center [329, 738] width 81 height 15
click at [345, 791] on link "IMG_4263.PNG" at bounding box center [329, 792] width 81 height 15
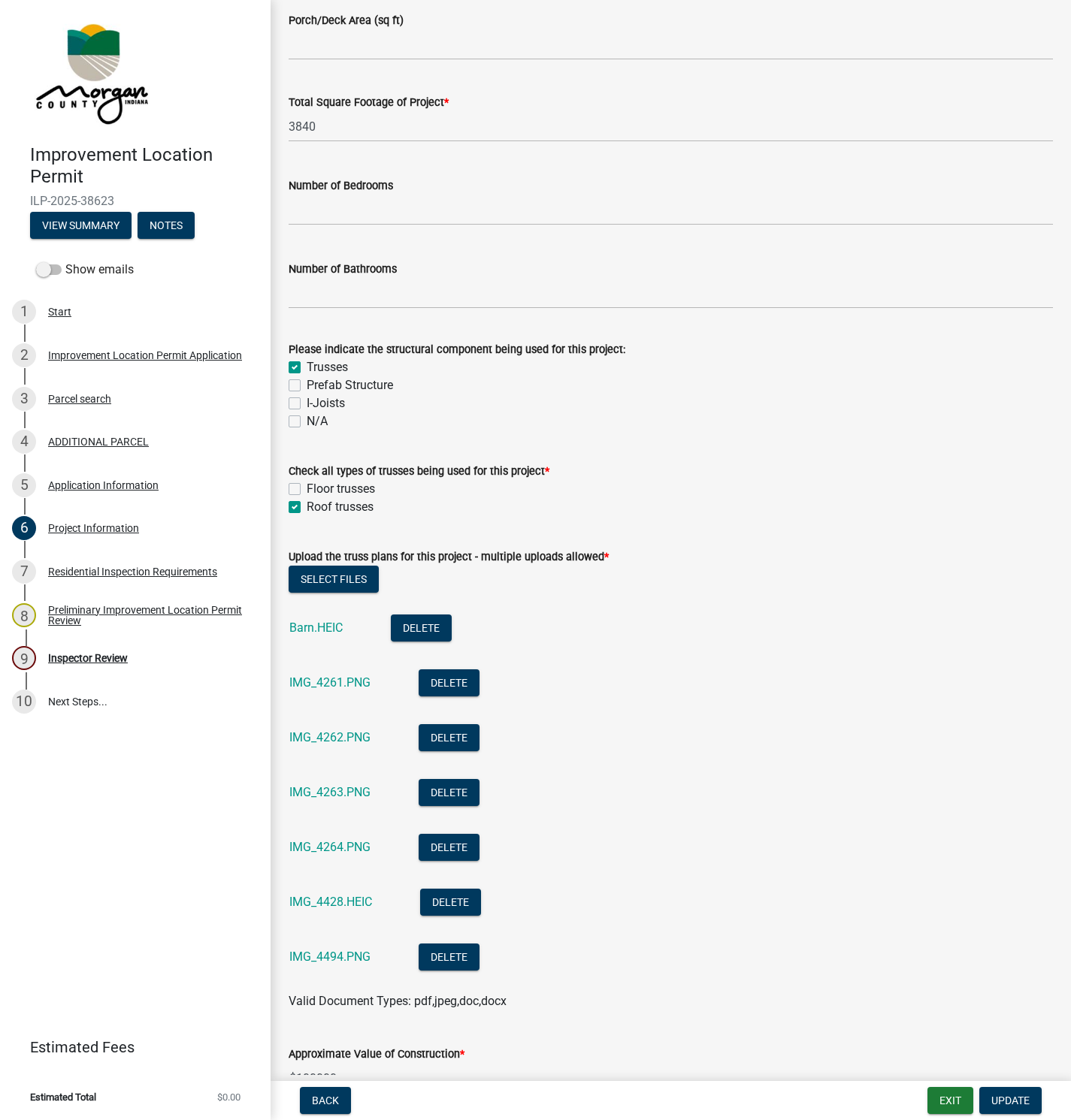
click at [334, 849] on link "IMG_4264.PNG" at bounding box center [329, 848] width 81 height 15
click at [322, 902] on link "IMG_4428.HEIC" at bounding box center [330, 902] width 83 height 15
click at [320, 956] on link "IMG_4494.PNG" at bounding box center [329, 958] width 81 height 15
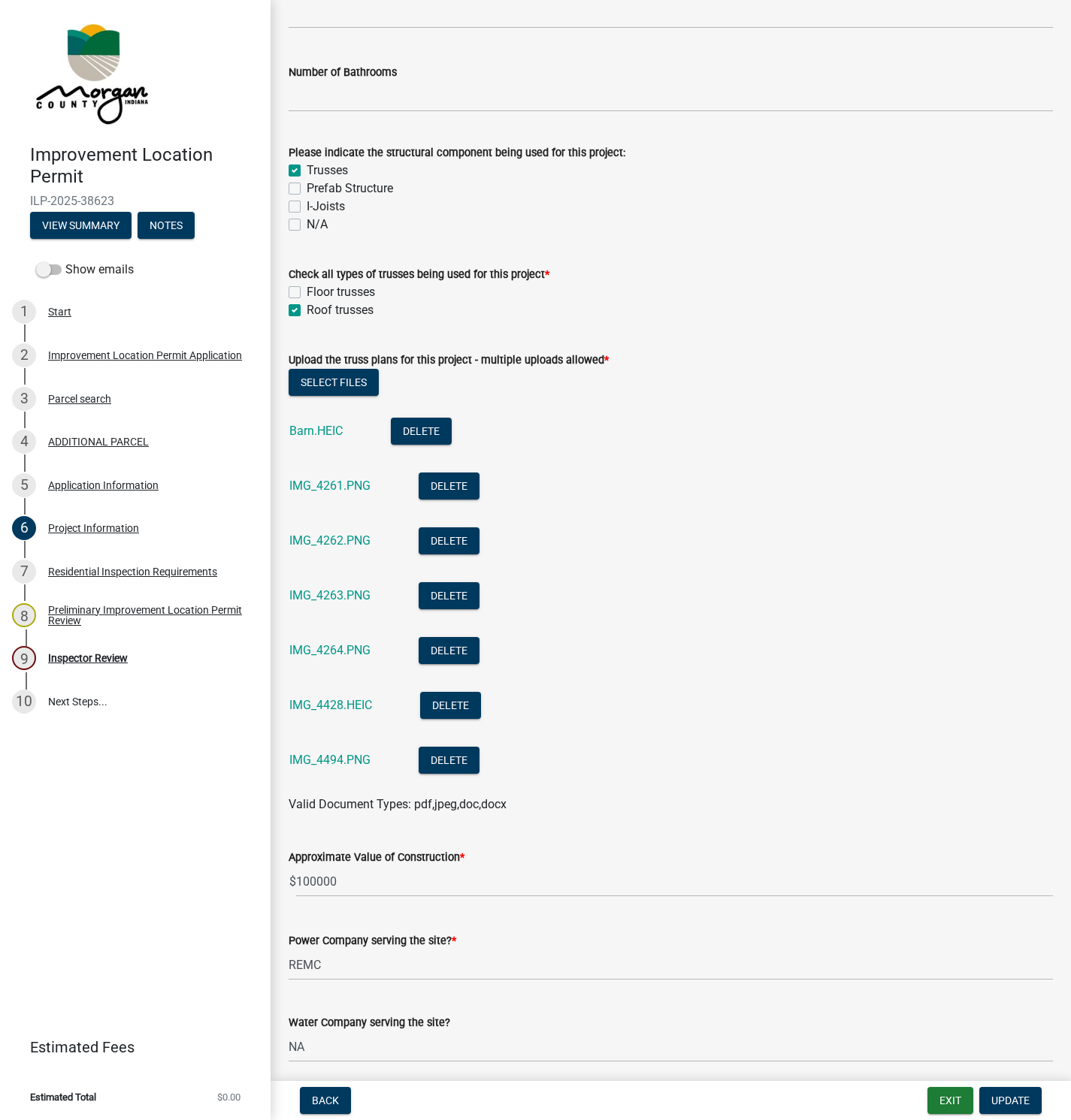
scroll to position [1352, 0]
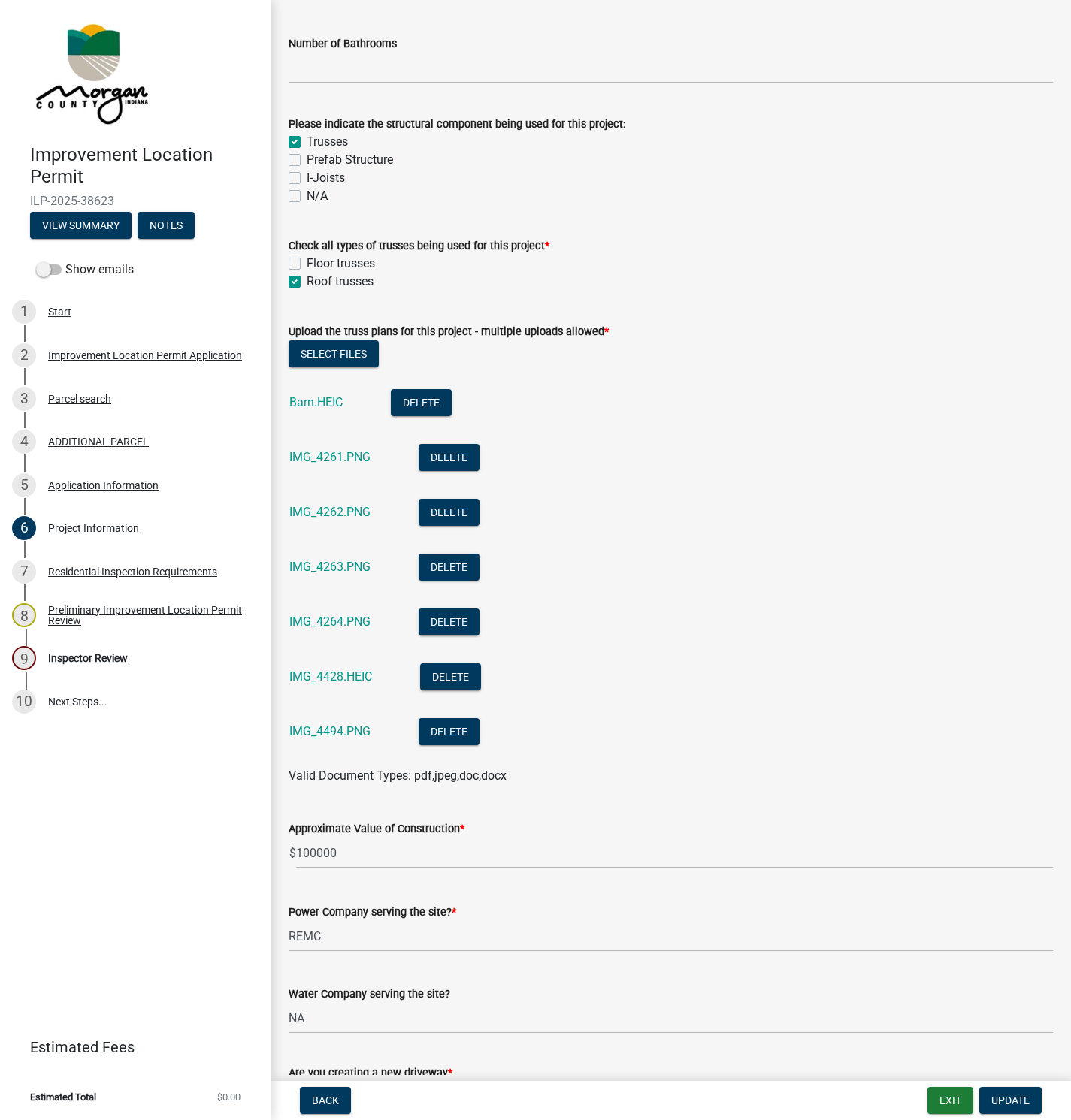
click at [317, 406] on link "Barn.HEIC" at bounding box center [316, 402] width 54 height 15
click at [75, 395] on div "Parcel search" at bounding box center [80, 399] width 64 height 11
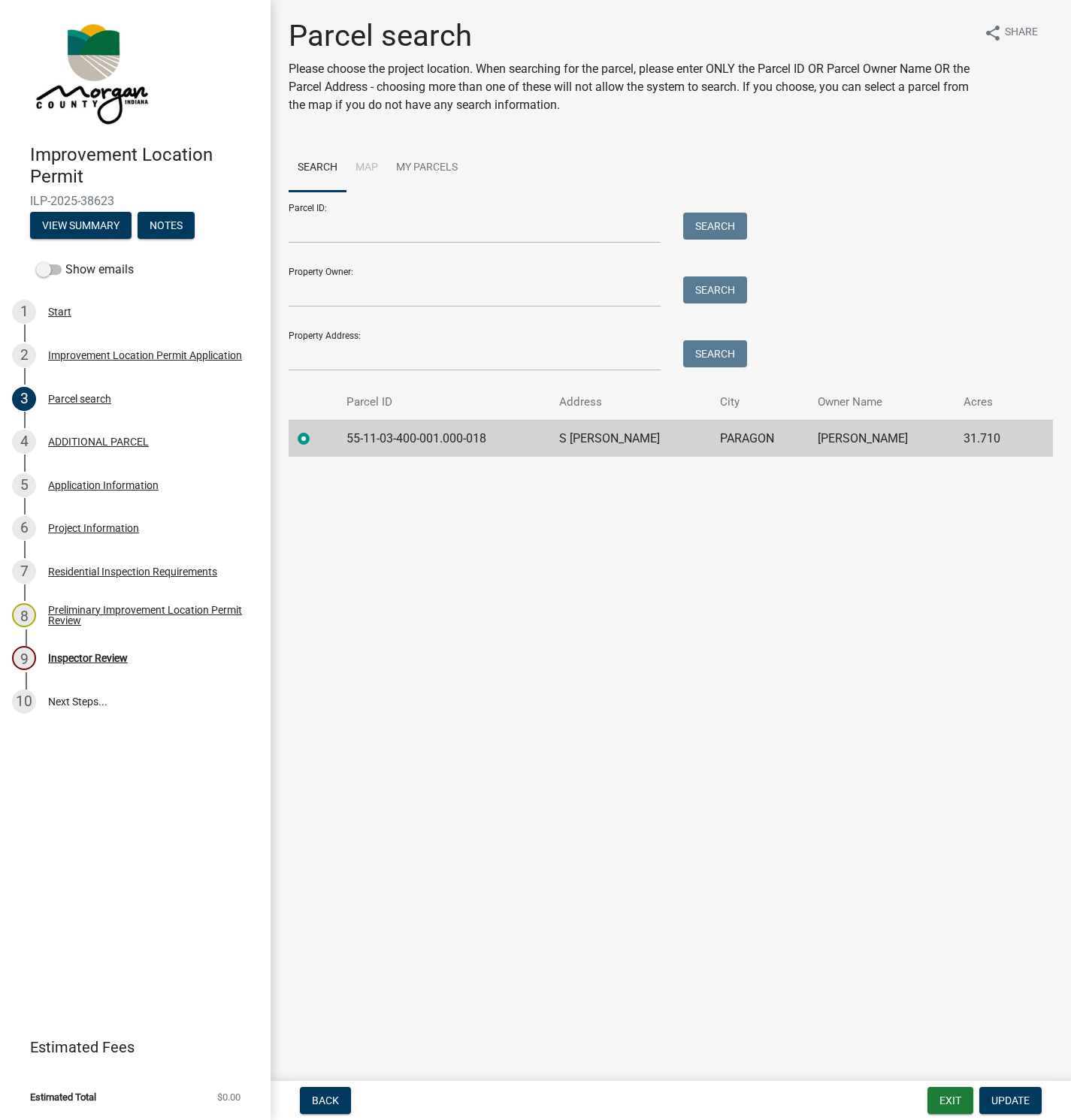
click at [316, 430] on label at bounding box center [316, 430] width 0 height 0
click at [316, 439] on input "radio" at bounding box center [320, 435] width 10 height 10
drag, startPoint x: 507, startPoint y: 434, endPoint x: 336, endPoint y: 434, distance: 171.0
click at [336, 434] on tr "55-11-03-400-001.000-018 S [PERSON_NAME] PARAGON [PERSON_NAME] 31.710" at bounding box center [671, 438] width 764 height 37
copy td "55-11-03-400-001.000-018"
